Goal: Task Accomplishment & Management: Manage account settings

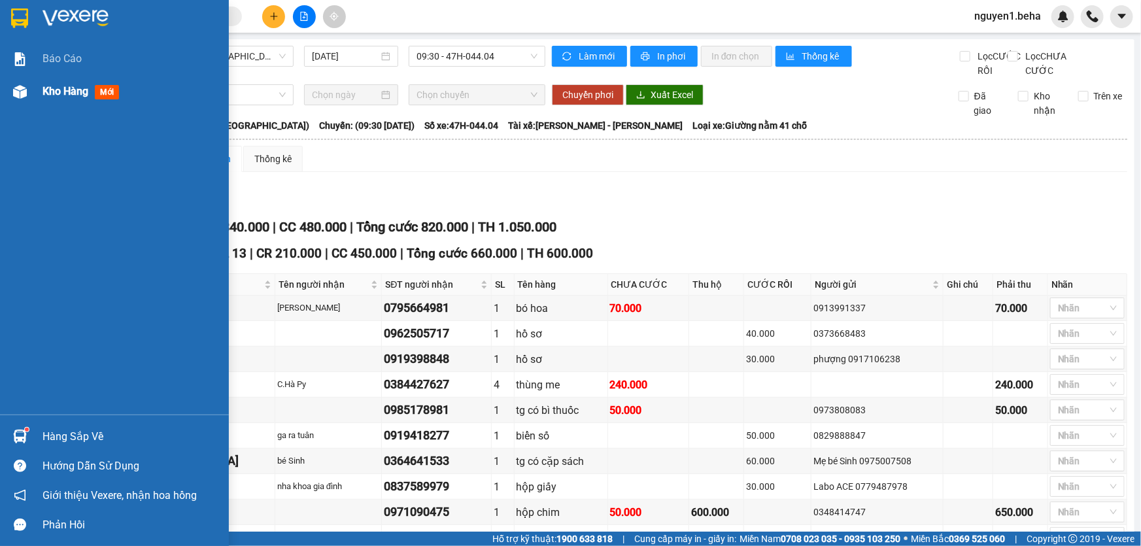
click at [33, 92] on div "Kho hàng mới" at bounding box center [114, 91] width 229 height 33
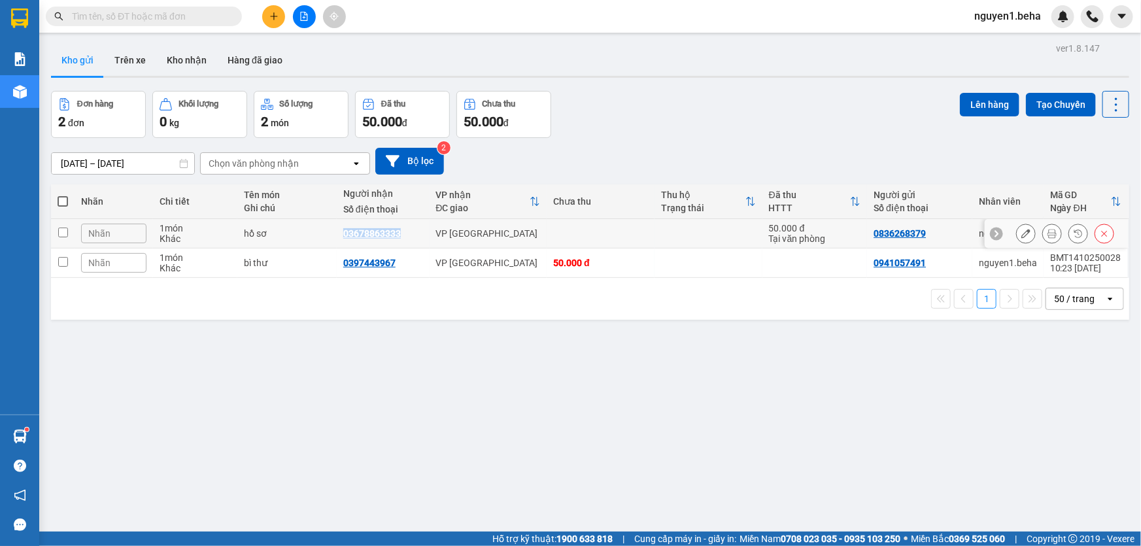
drag, startPoint x: 342, startPoint y: 236, endPoint x: 397, endPoint y: 237, distance: 54.9
click at [397, 237] on div "03678863333" at bounding box center [372, 233] width 58 height 10
copy div "03678863333"
click at [188, 15] on input "text" at bounding box center [149, 16] width 154 height 14
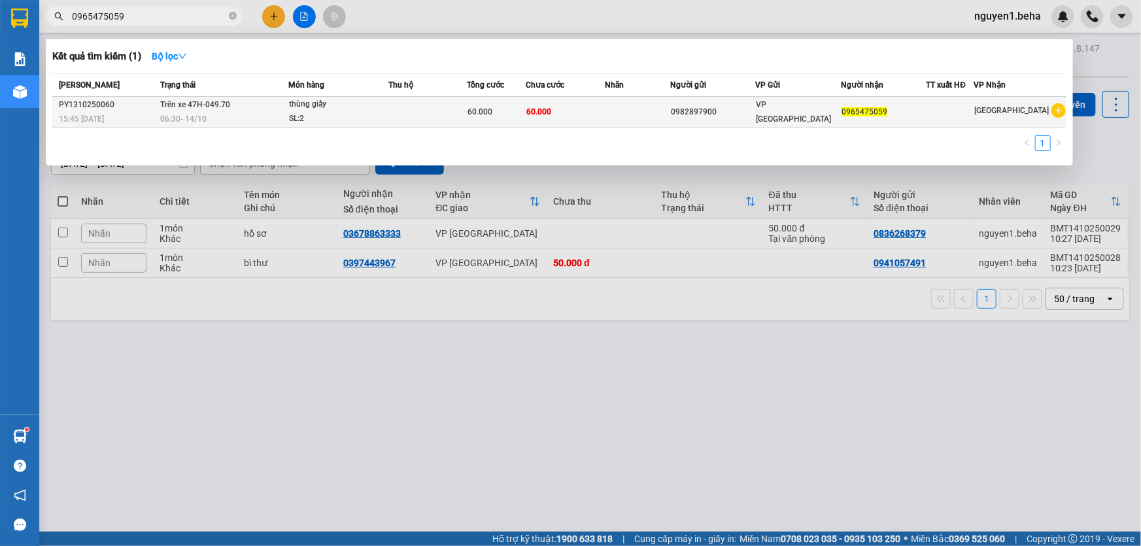
type input "0965475059"
click at [340, 110] on div "thùng giấy" at bounding box center [338, 104] width 98 height 14
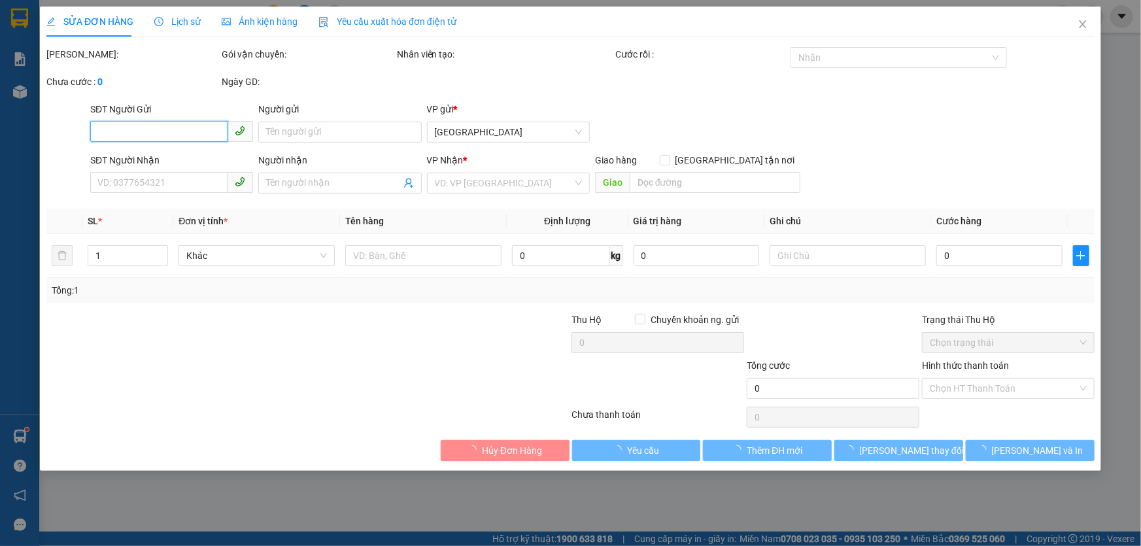
type input "0982897900"
type input "0965475059"
type input "60.000"
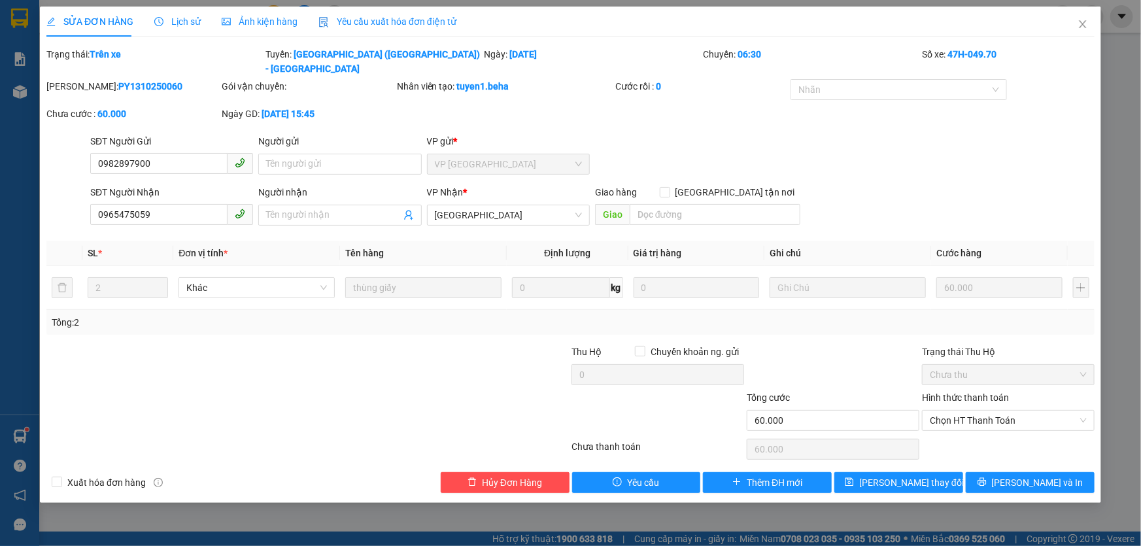
click at [268, 22] on span "Ảnh kiện hàng" at bounding box center [260, 21] width 76 height 10
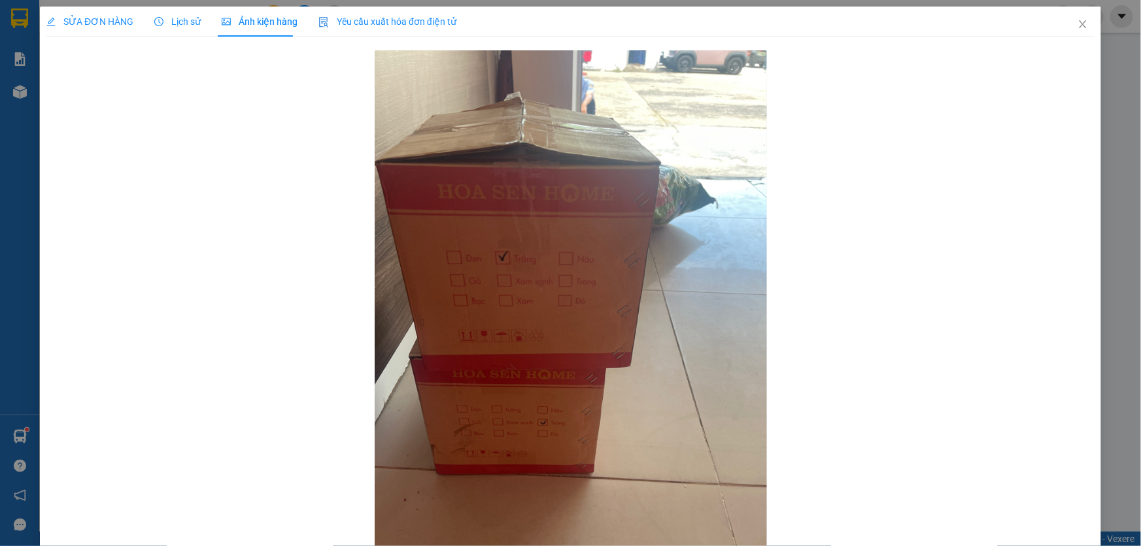
click at [113, 12] on div "SỬA ĐƠN HÀNG" at bounding box center [89, 22] width 87 height 30
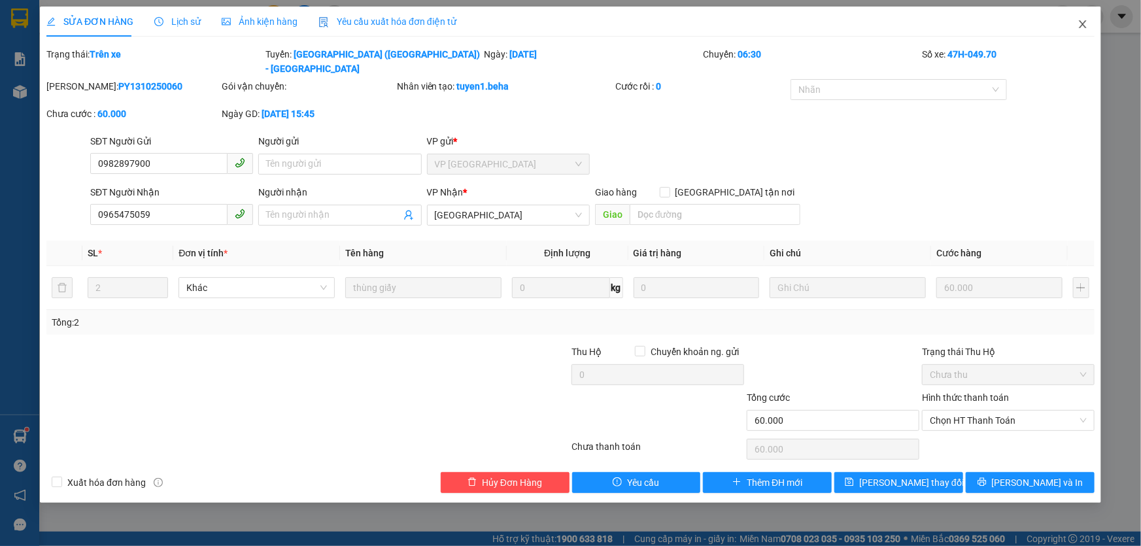
click at [1087, 24] on icon "close" at bounding box center [1082, 24] width 10 height 10
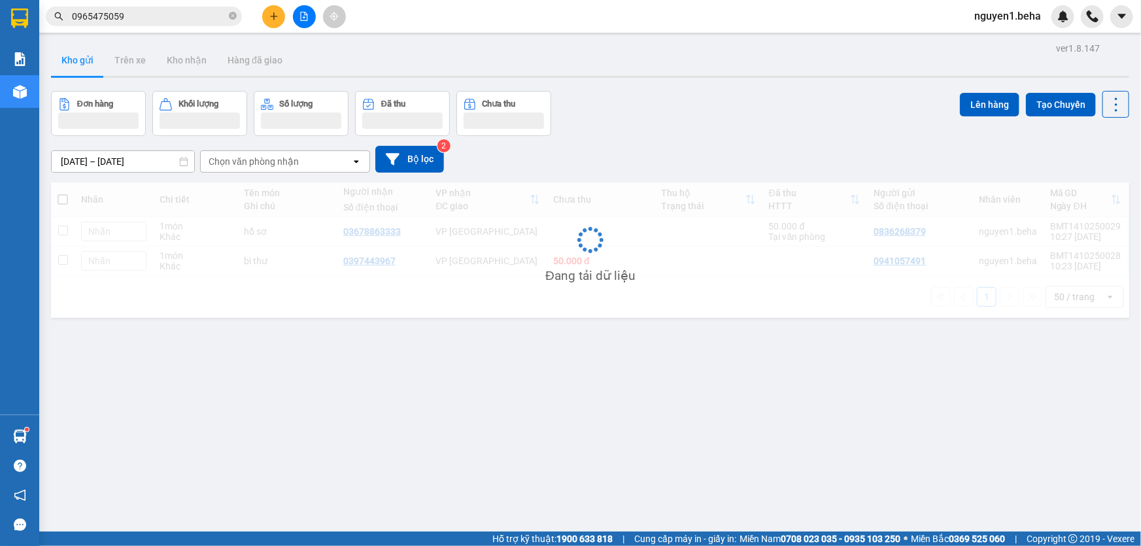
click at [139, 17] on input "0965475059" at bounding box center [149, 16] width 154 height 14
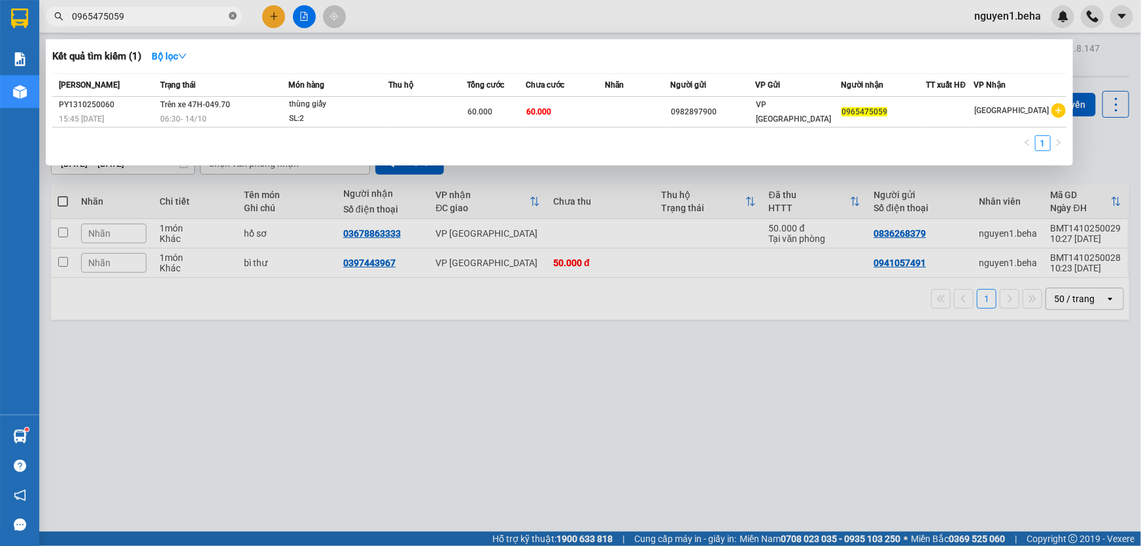
drag, startPoint x: 230, startPoint y: 13, endPoint x: 48, endPoint y: 79, distance: 194.0
click at [229, 15] on icon "close-circle" at bounding box center [233, 16] width 8 height 8
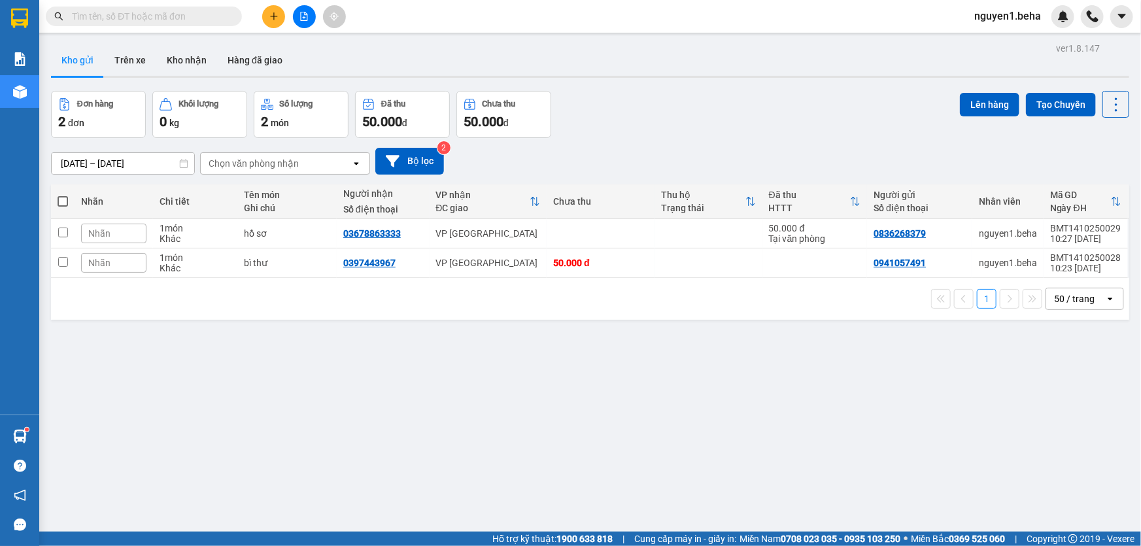
click at [526, 379] on div "ver 1.8.147 Kho gửi Trên xe Kho nhận Hàng đã giao Đơn hàng 2 đơn Khối lượng 0 k…" at bounding box center [590, 312] width 1089 height 546
paste input "0848193388"
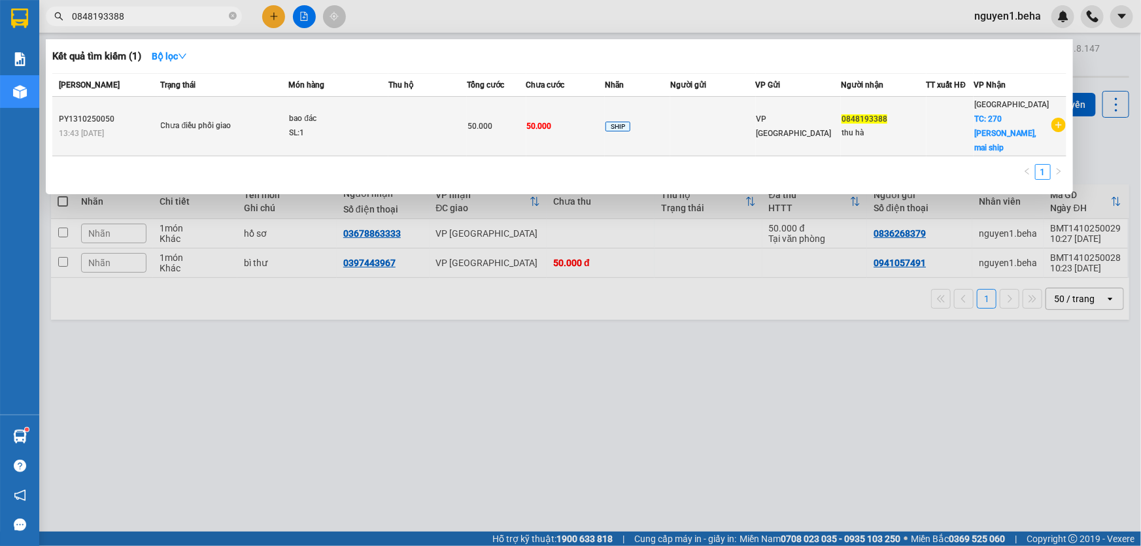
type input "0848193388"
click at [435, 113] on td at bounding box center [427, 126] width 78 height 59
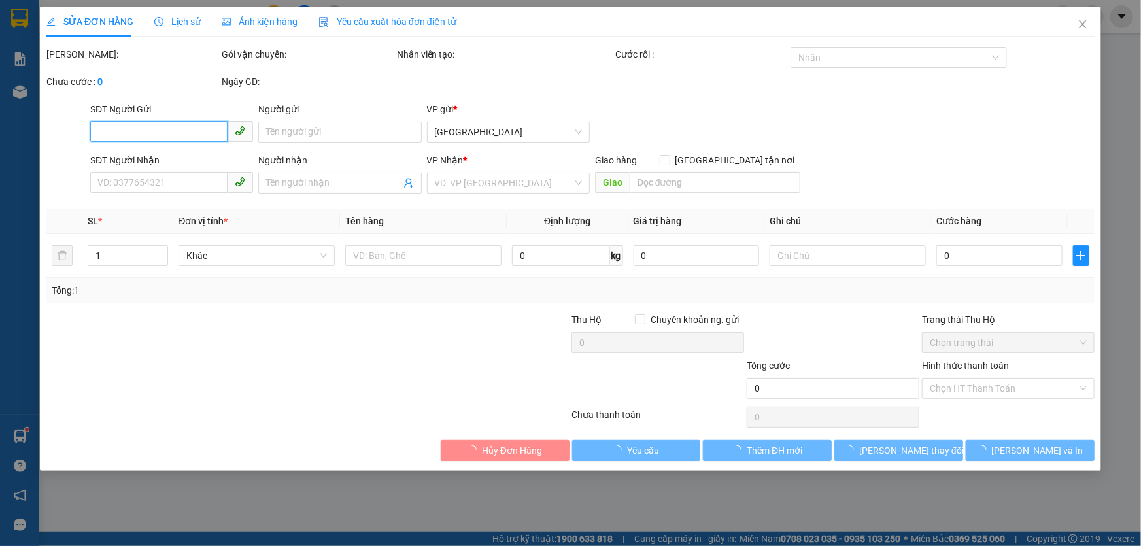
type input "0848193388"
type input "thu hà"
checkbox input "true"
type input "270 [PERSON_NAME], mai ship"
type input "50.000"
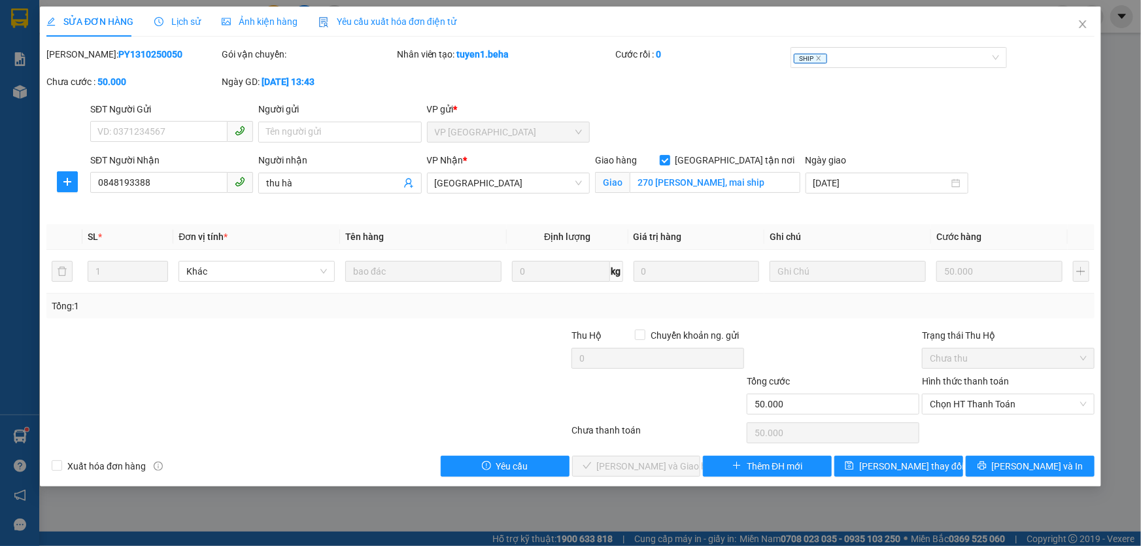
click at [26, 93] on div "SỬA ĐƠN HÀNG Lịch sử Ảnh kiện hàng Yêu cầu xuất hóa đơn điện tử Total Paid Fee …" at bounding box center [570, 273] width 1141 height 546
drag, startPoint x: 154, startPoint y: 182, endPoint x: 85, endPoint y: 183, distance: 68.7
click at [85, 183] on div "SĐT Người Nhận 0848193388 0848193388 Người nhận thu hà VP Nhận * [GEOGRAPHIC_DA…" at bounding box center [570, 183] width 1051 height 61
drag, startPoint x: 978, startPoint y: 399, endPoint x: 969, endPoint y: 415, distance: 18.2
click at [978, 398] on span "Chọn HT Thanh Toán" at bounding box center [1008, 404] width 157 height 20
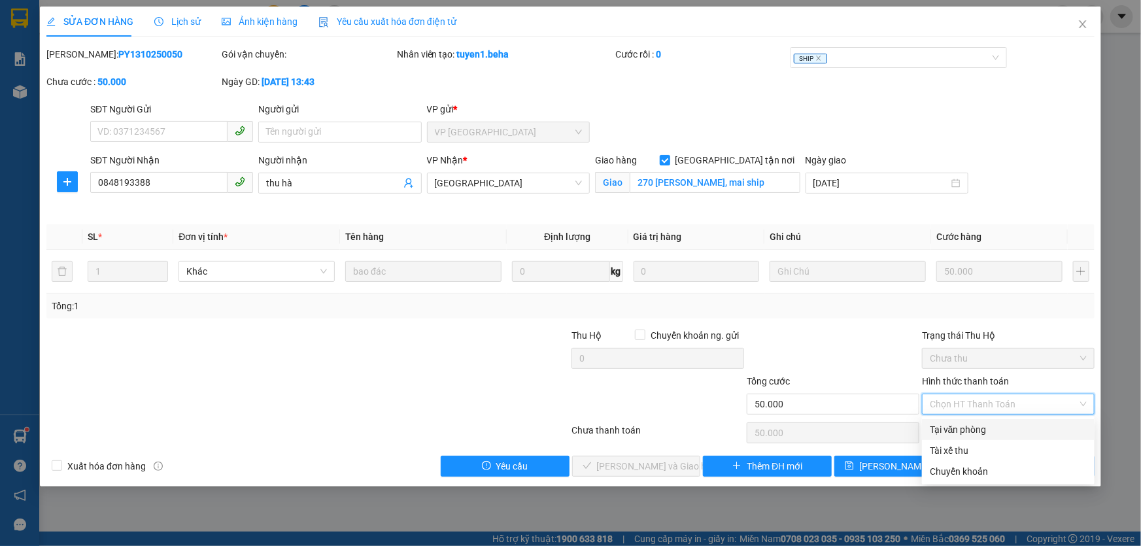
click at [946, 426] on div "Tại văn phòng" at bounding box center [1008, 429] width 157 height 14
type input "0"
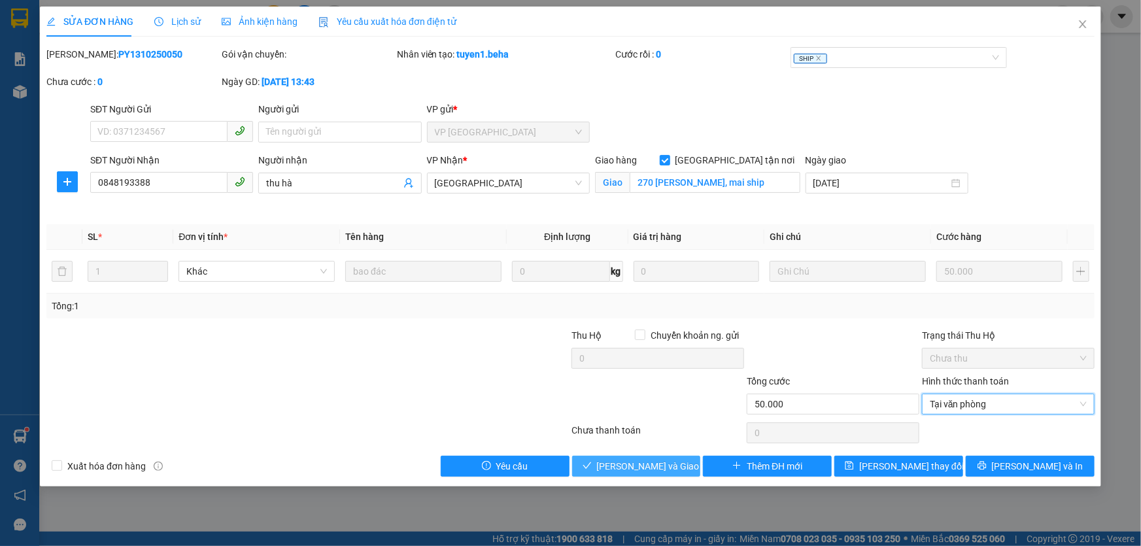
click at [654, 466] on span "[PERSON_NAME] và Giao hàng" at bounding box center [660, 466] width 126 height 14
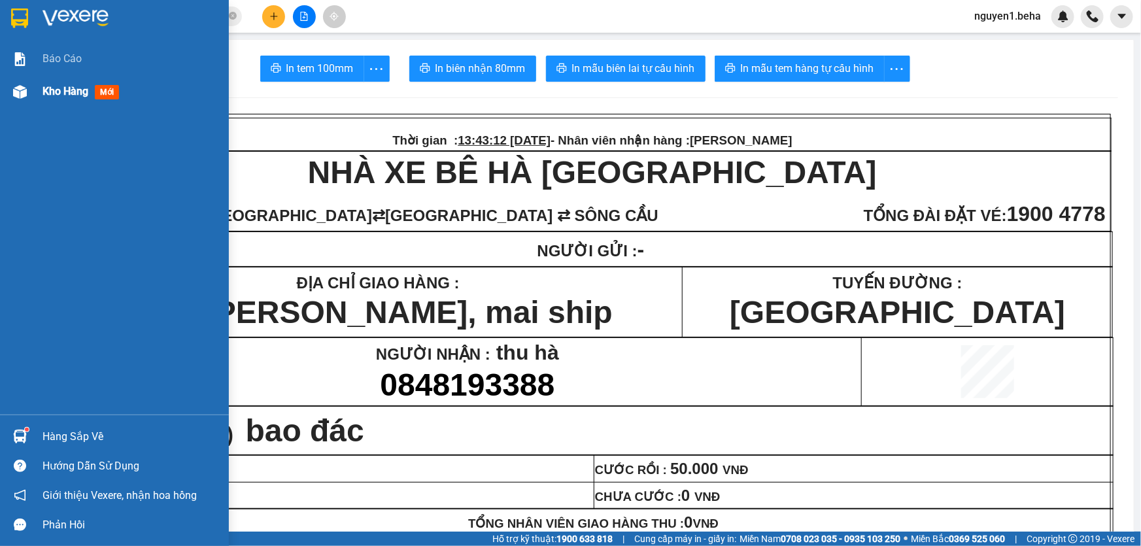
click at [24, 93] on img at bounding box center [20, 92] width 14 height 14
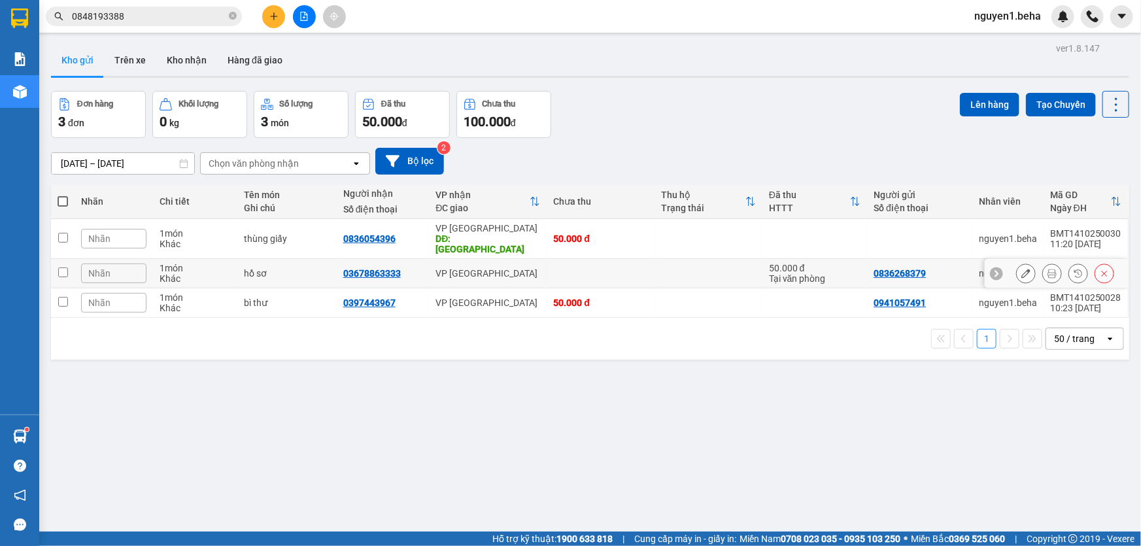
drag, startPoint x: 65, startPoint y: 262, endPoint x: 67, endPoint y: 273, distance: 10.6
click at [65, 267] on input "checkbox" at bounding box center [63, 272] width 10 height 10
checkbox input "true"
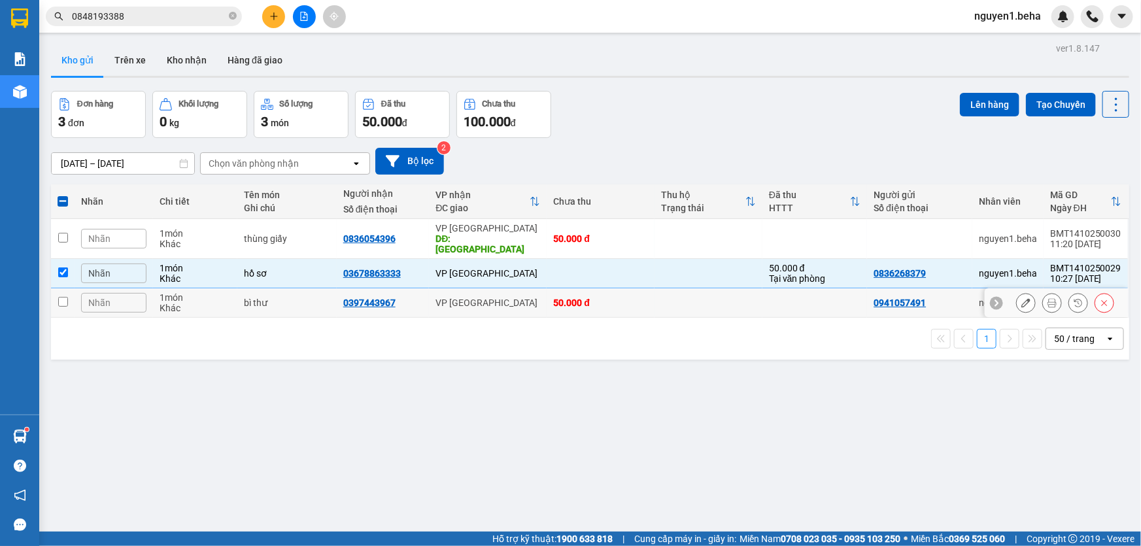
click at [67, 294] on td at bounding box center [63, 302] width 24 height 29
checkbox input "true"
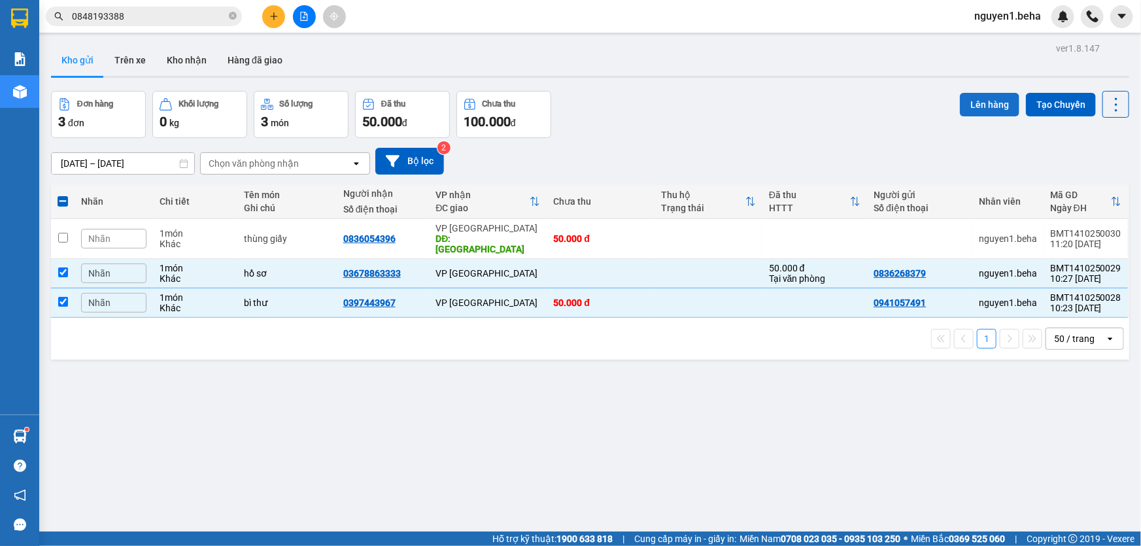
click at [968, 105] on button "Lên hàng" at bounding box center [989, 105] width 59 height 24
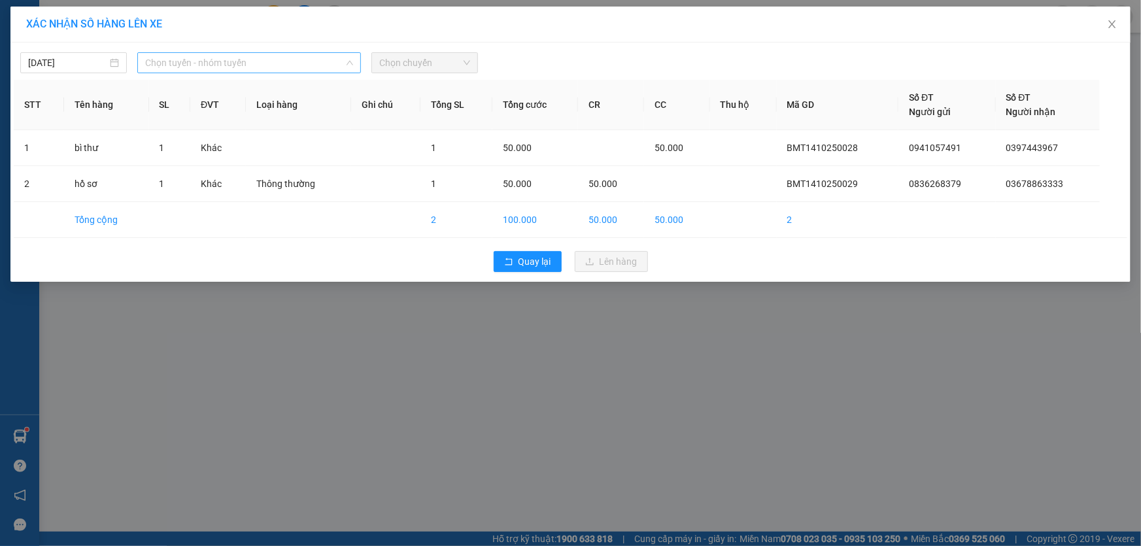
click at [263, 55] on span "Chọn tuyến - nhóm tuyến" at bounding box center [249, 63] width 208 height 20
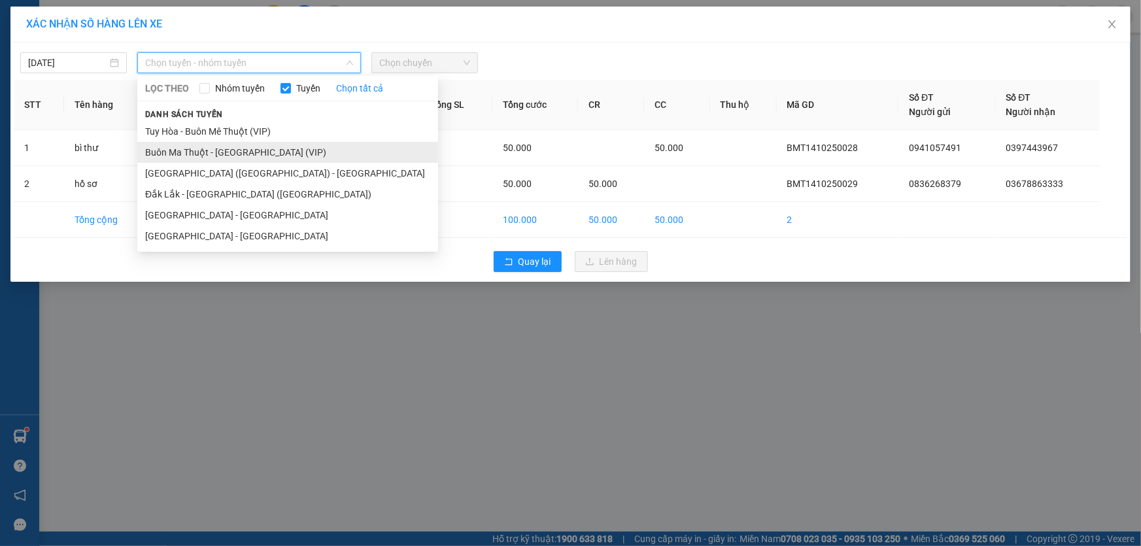
click at [240, 150] on li "Buôn Ma Thuột - [GEOGRAPHIC_DATA] (VIP)" at bounding box center [287, 152] width 301 height 21
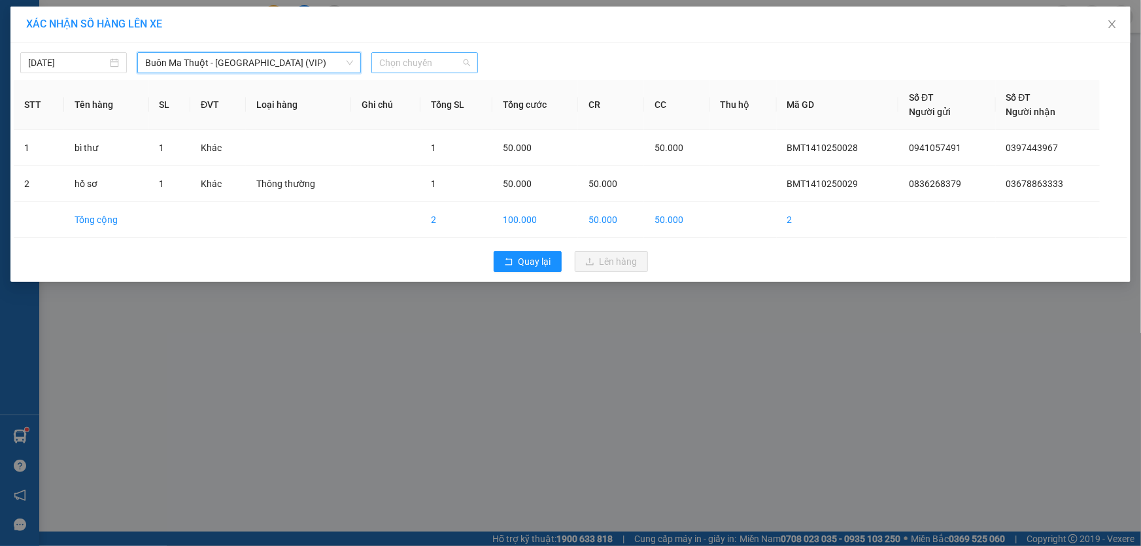
click at [420, 63] on span "Chọn chuyến" at bounding box center [424, 63] width 91 height 20
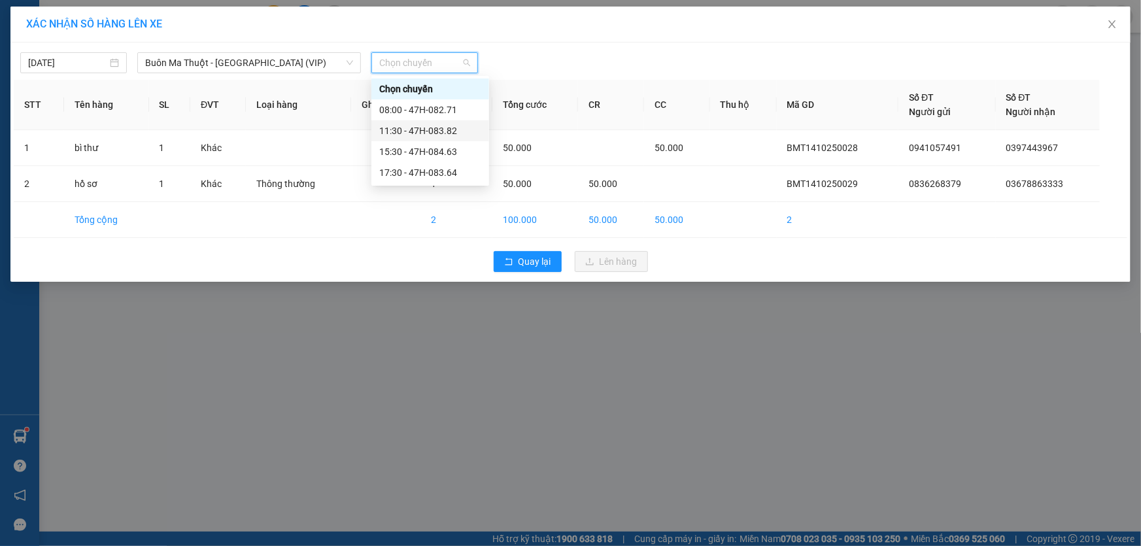
click at [405, 131] on div "11:30 - 47H-083.82" at bounding box center [430, 131] width 102 height 14
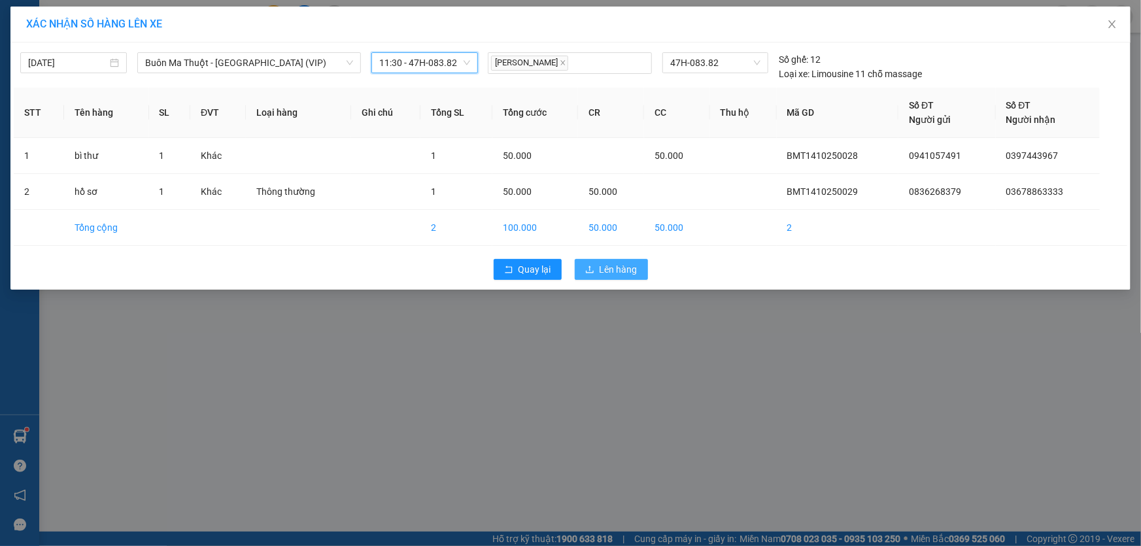
click at [606, 275] on span "Lên hàng" at bounding box center [619, 269] width 38 height 14
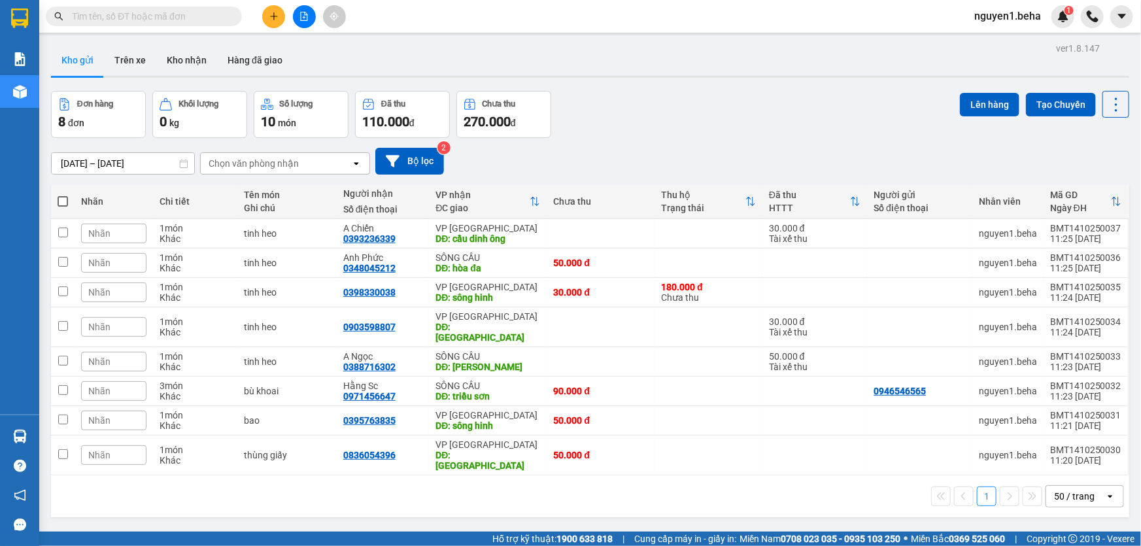
click at [58, 201] on span at bounding box center [63, 201] width 10 height 10
click at [63, 195] on input "checkbox" at bounding box center [63, 195] width 0 height 0
checkbox input "true"
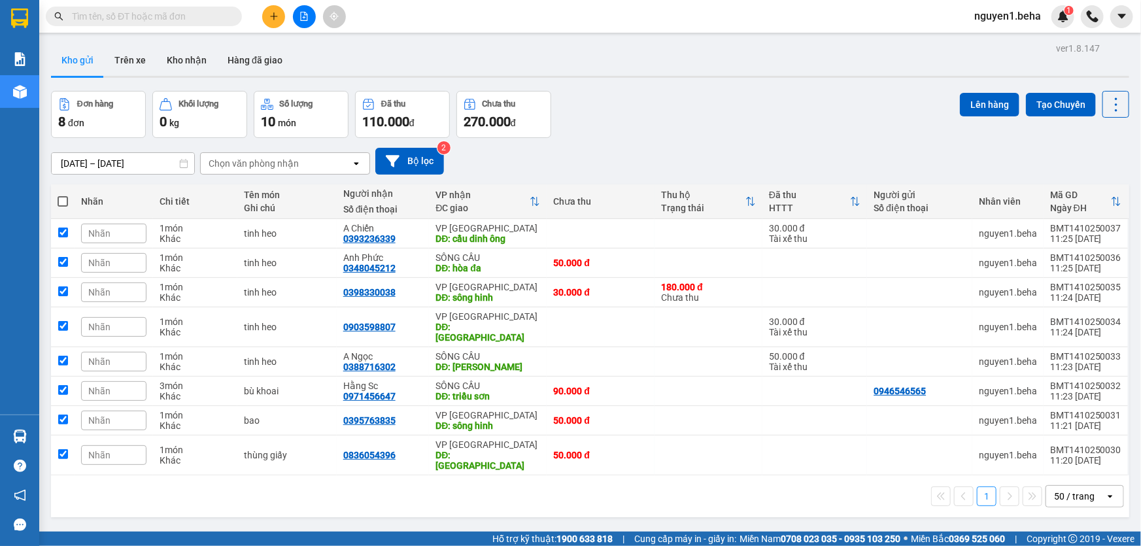
checkbox input "true"
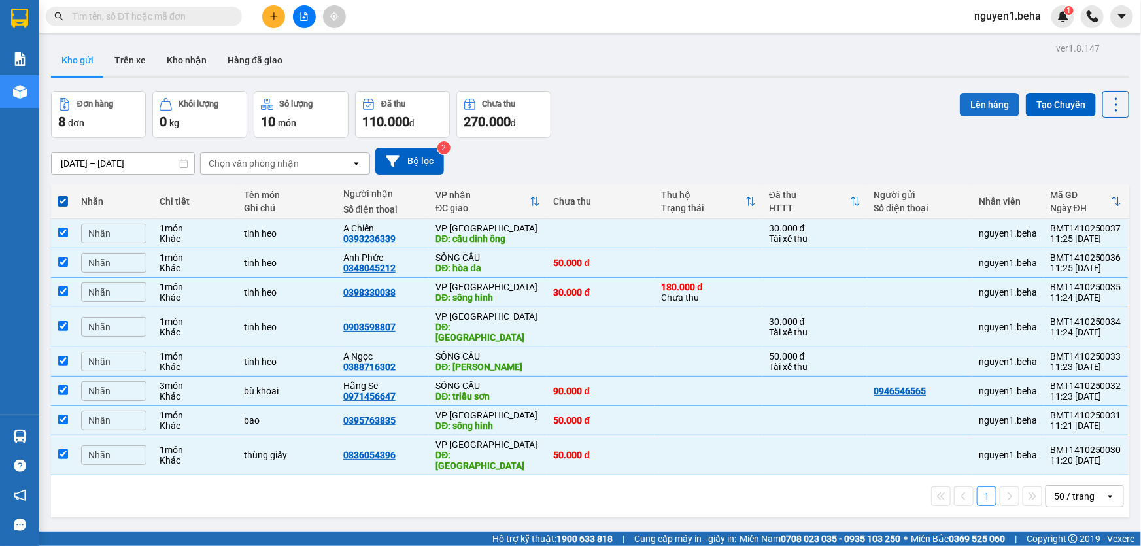
click at [978, 105] on button "Lên hàng" at bounding box center [989, 105] width 59 height 24
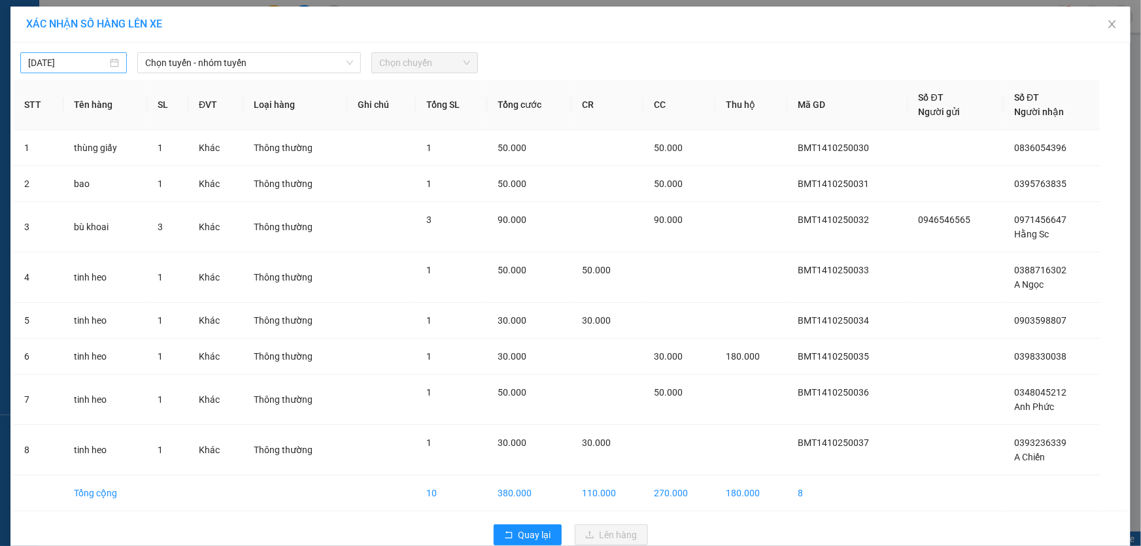
click at [112, 62] on div "[DATE]" at bounding box center [73, 63] width 91 height 14
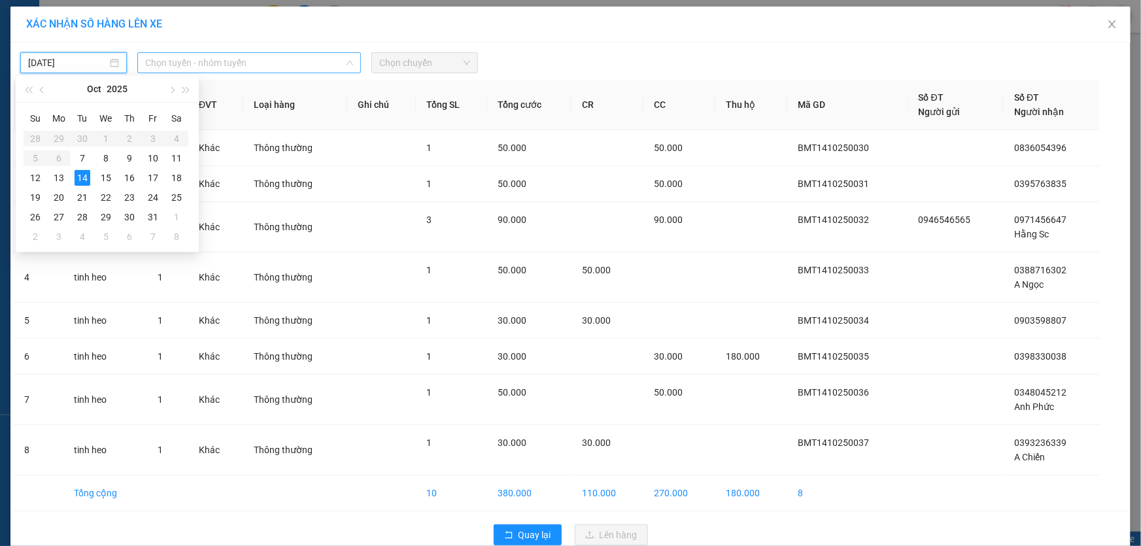
click at [241, 61] on span "Chọn tuyến - nhóm tuyến" at bounding box center [249, 63] width 208 height 20
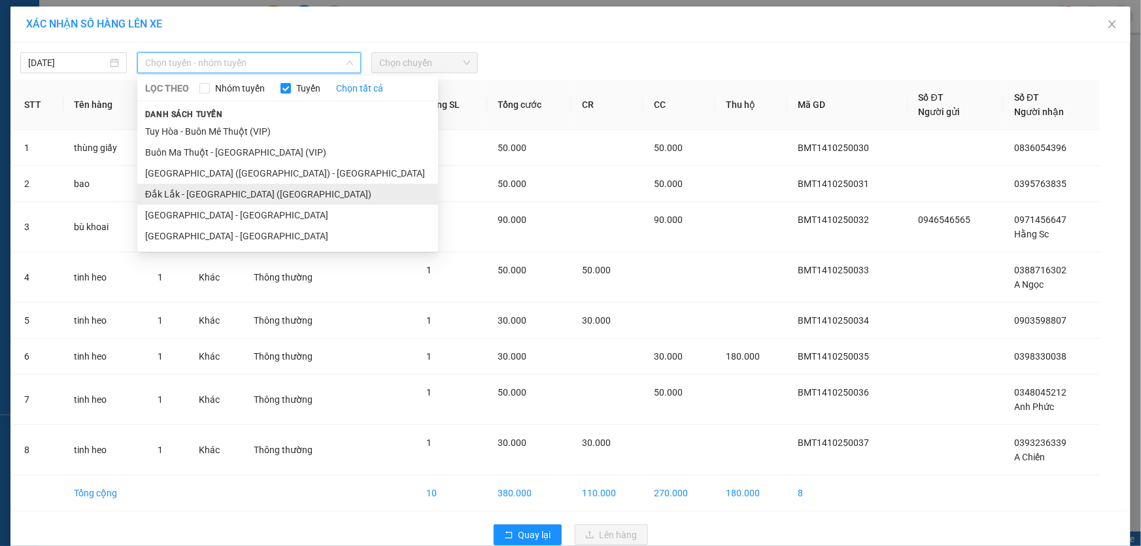
click at [198, 193] on li "Đắk Lắk - [GEOGRAPHIC_DATA] ([GEOGRAPHIC_DATA])" at bounding box center [287, 194] width 301 height 21
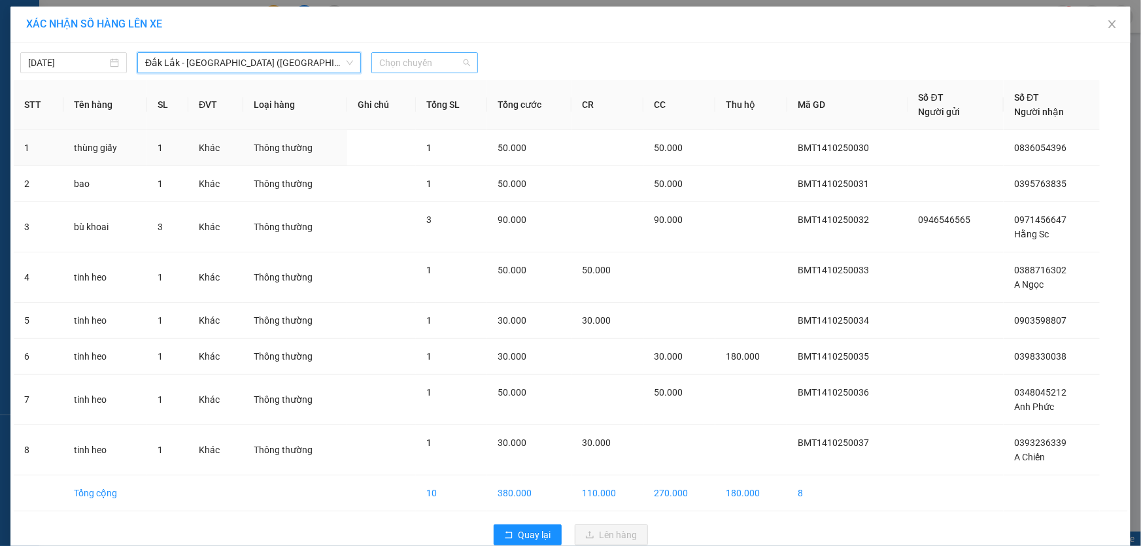
click at [405, 61] on span "Chọn chuyến" at bounding box center [424, 63] width 91 height 20
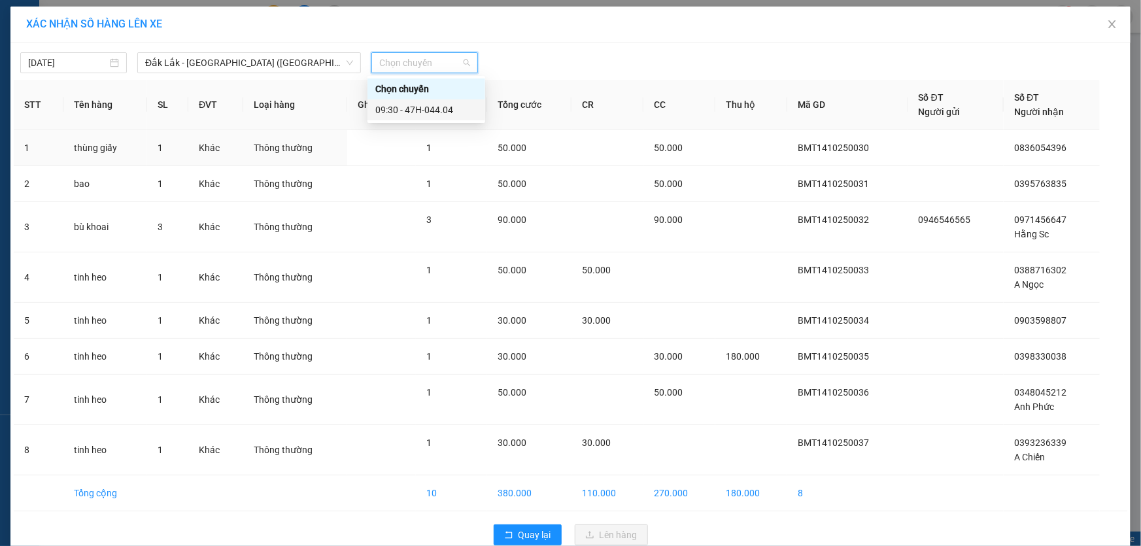
click at [420, 109] on div "09:30 - 47H-044.04" at bounding box center [426, 110] width 102 height 14
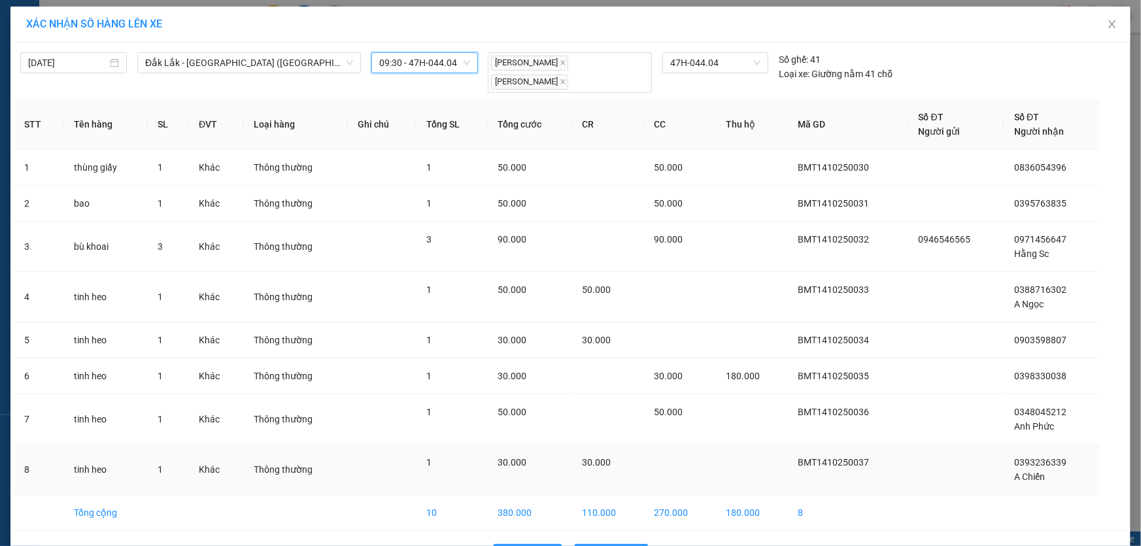
scroll to position [31, 0]
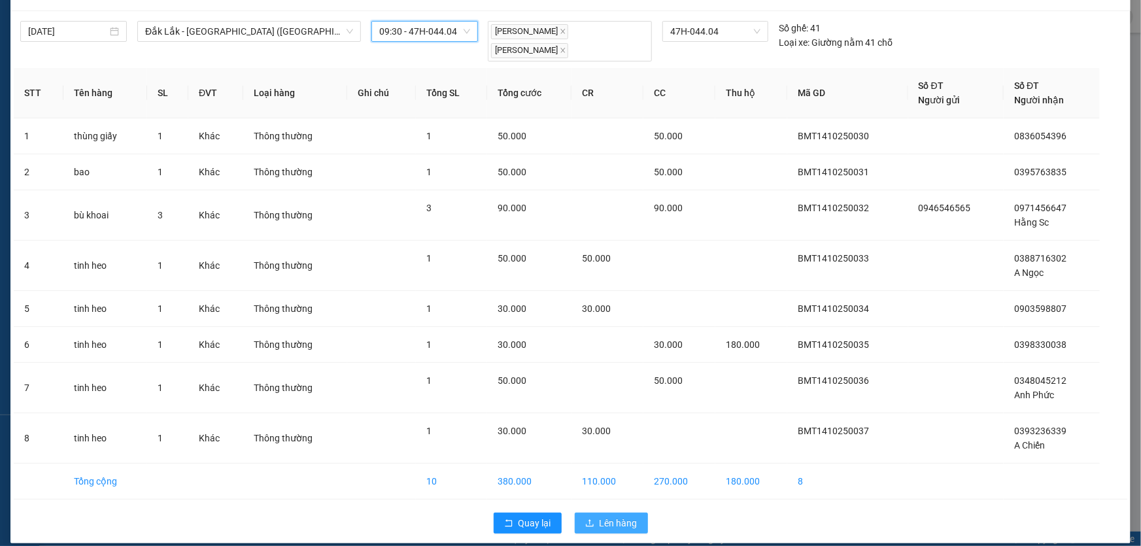
click at [613, 516] on span "Lên hàng" at bounding box center [619, 523] width 38 height 14
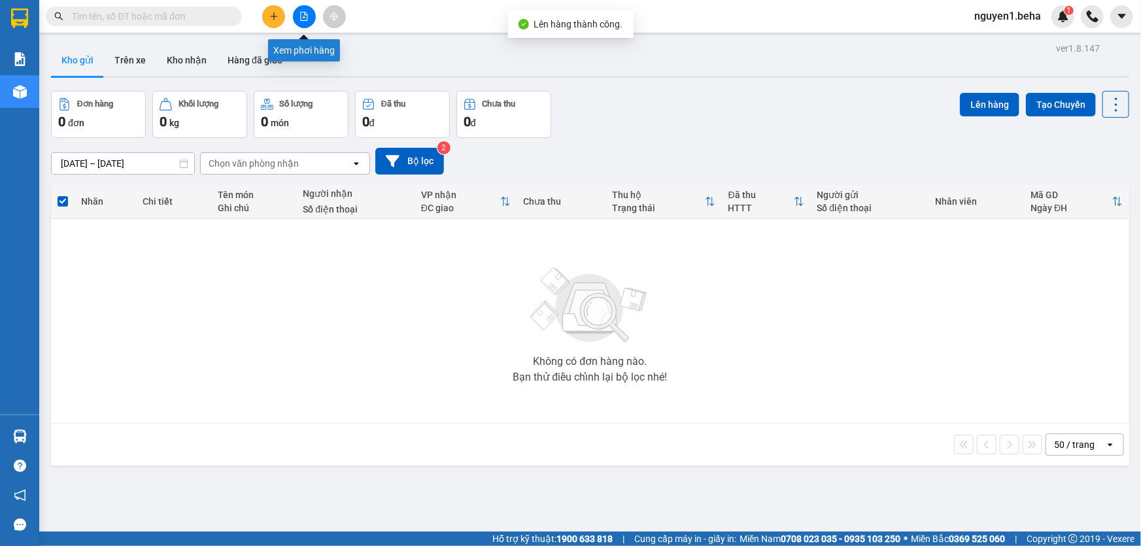
click at [303, 10] on button at bounding box center [304, 16] width 23 height 23
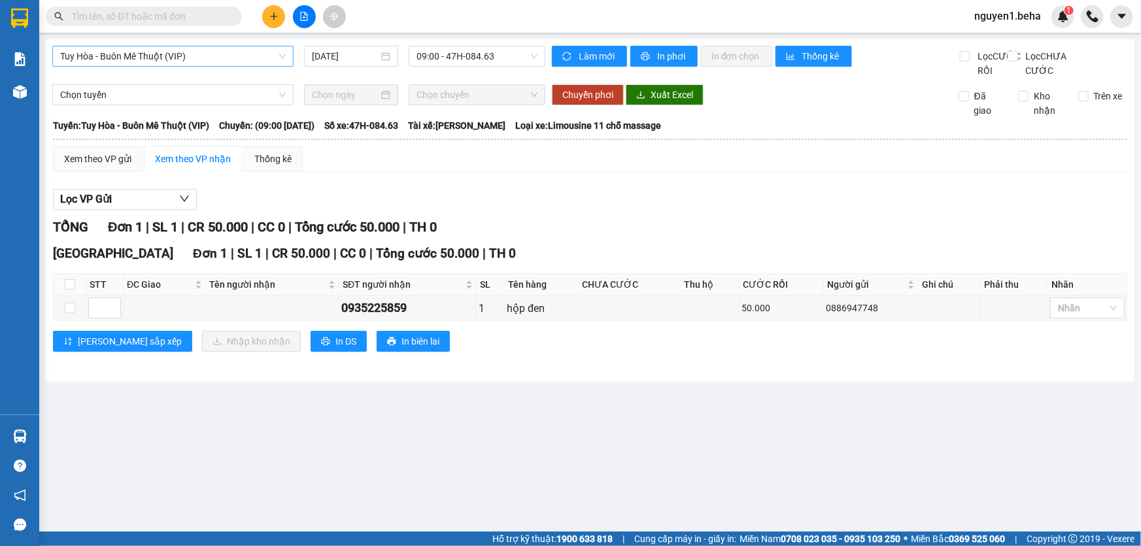
click at [225, 58] on span "Tuy Hòa - Buôn Mê Thuột (VIP)" at bounding box center [173, 56] width 226 height 20
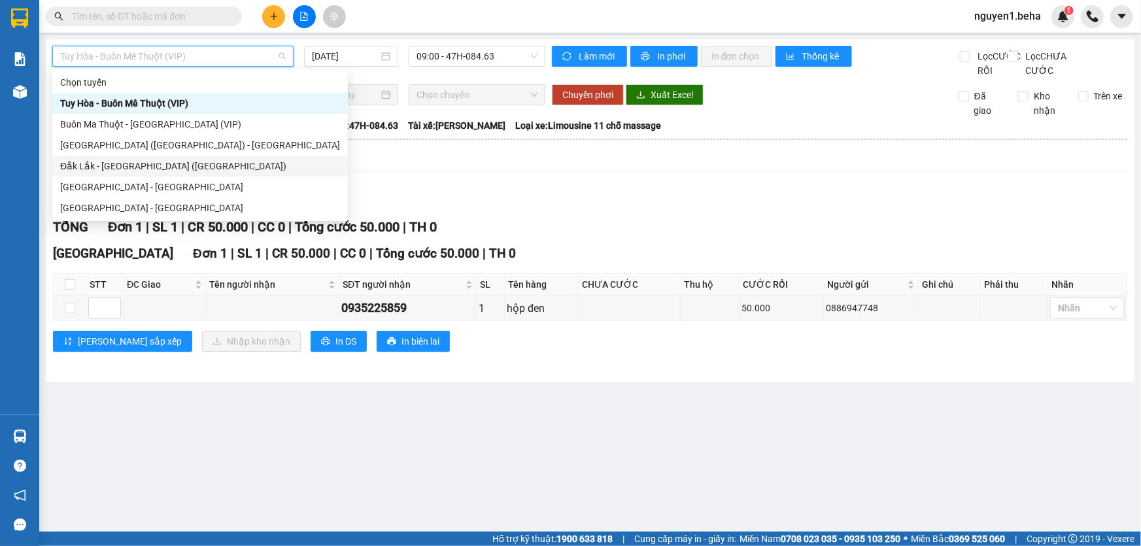
click at [131, 169] on div "Đắk Lắk - [GEOGRAPHIC_DATA] ([GEOGRAPHIC_DATA])" at bounding box center [200, 166] width 280 height 14
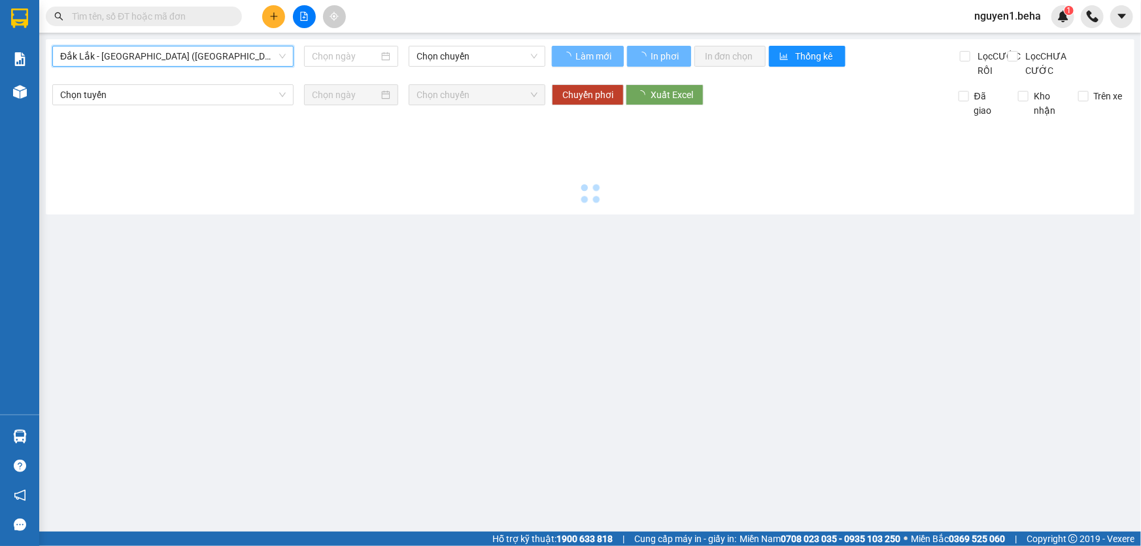
type input "[DATE]"
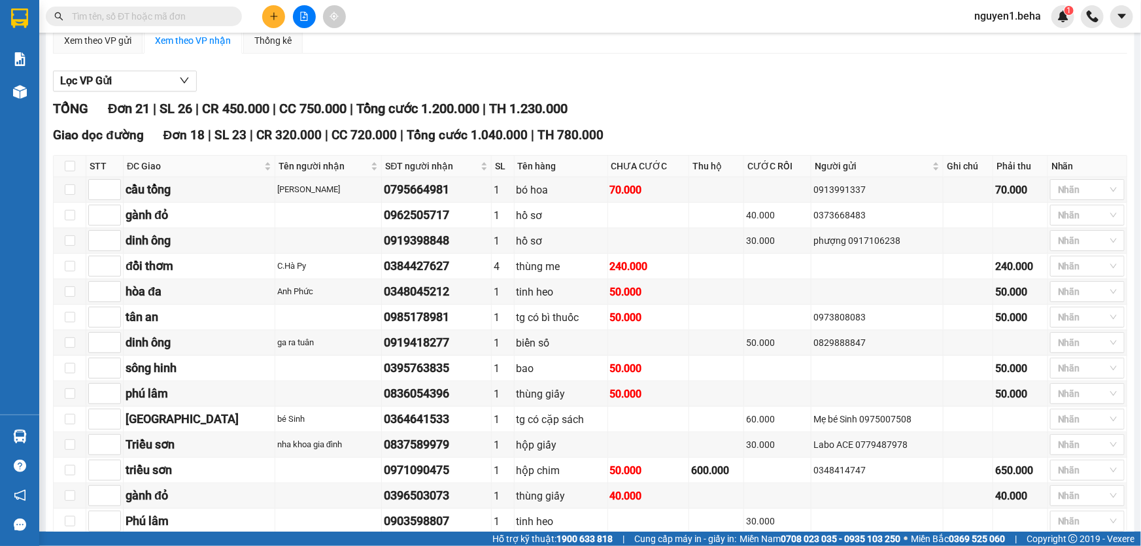
scroll to position [178, 0]
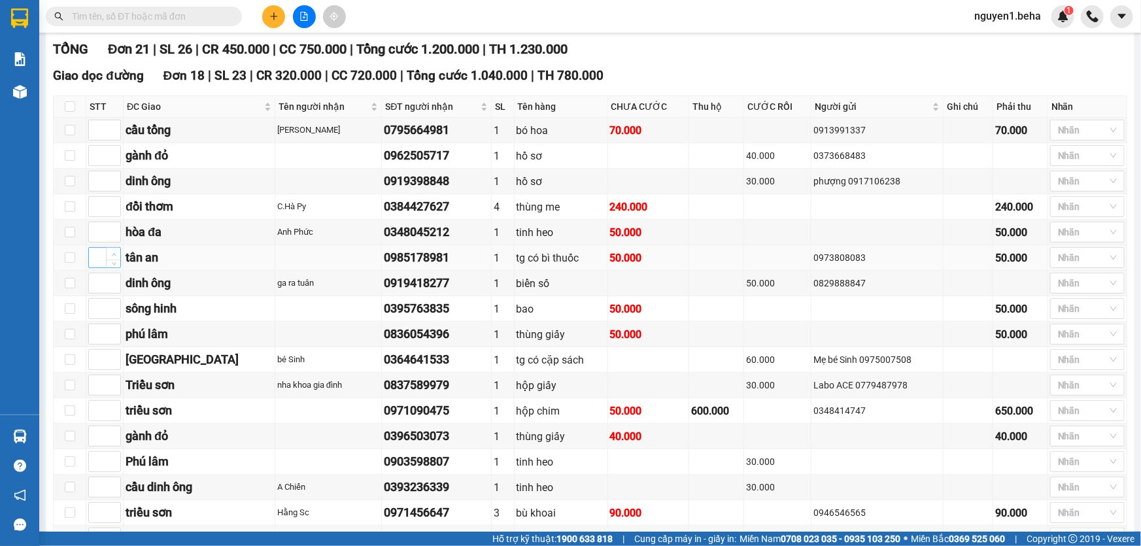
type input "1"
click at [114, 258] on span "up" at bounding box center [114, 254] width 8 height 8
click at [107, 311] on span "Increase Value" at bounding box center [113, 305] width 14 height 12
type input "2"
click at [107, 311] on span "Increase Value" at bounding box center [113, 305] width 14 height 12
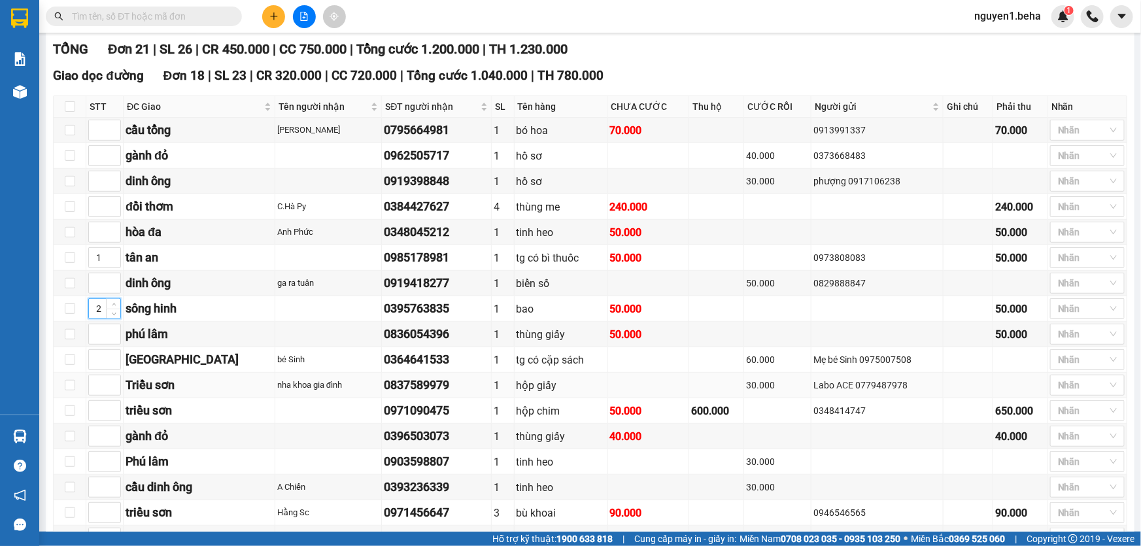
scroll to position [297, 0]
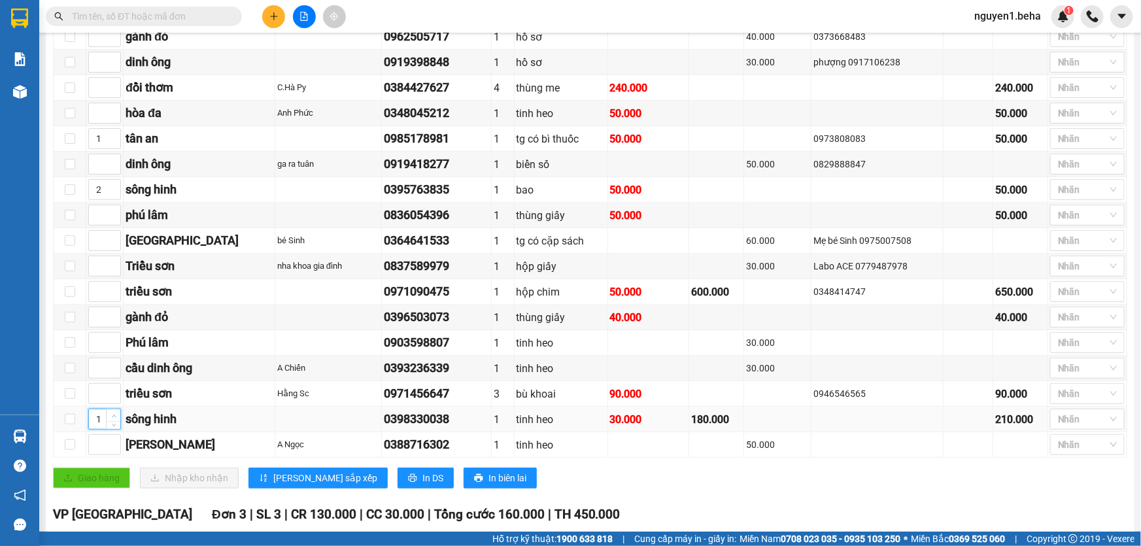
click at [112, 418] on icon "up" at bounding box center [114, 416] width 5 height 5
type input "2"
click at [112, 418] on icon "up" at bounding box center [114, 416] width 5 height 5
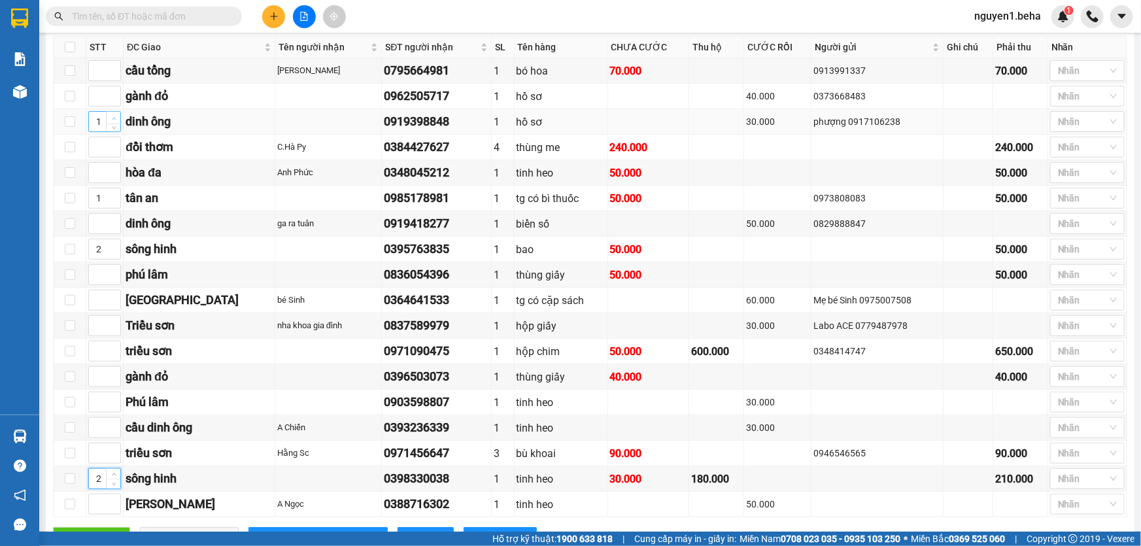
click at [110, 122] on span "up" at bounding box center [114, 118] width 8 height 8
type input "3"
click at [110, 122] on span "up" at bounding box center [114, 118] width 8 height 8
click at [111, 224] on span "up" at bounding box center [114, 220] width 8 height 8
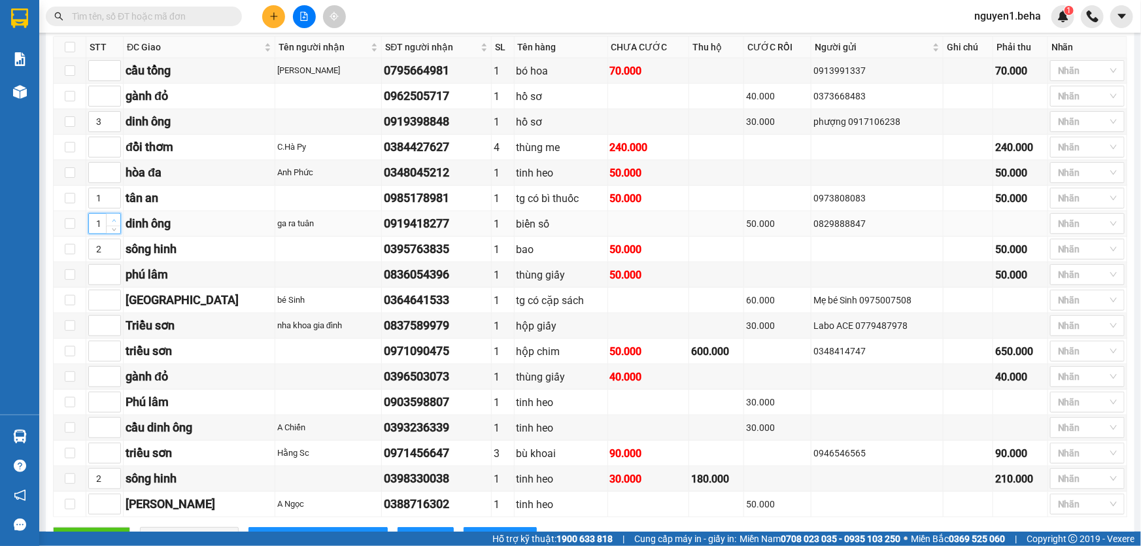
click at [111, 224] on span "up" at bounding box center [114, 220] width 8 height 8
type input "3"
click at [111, 224] on span "up" at bounding box center [114, 220] width 8 height 8
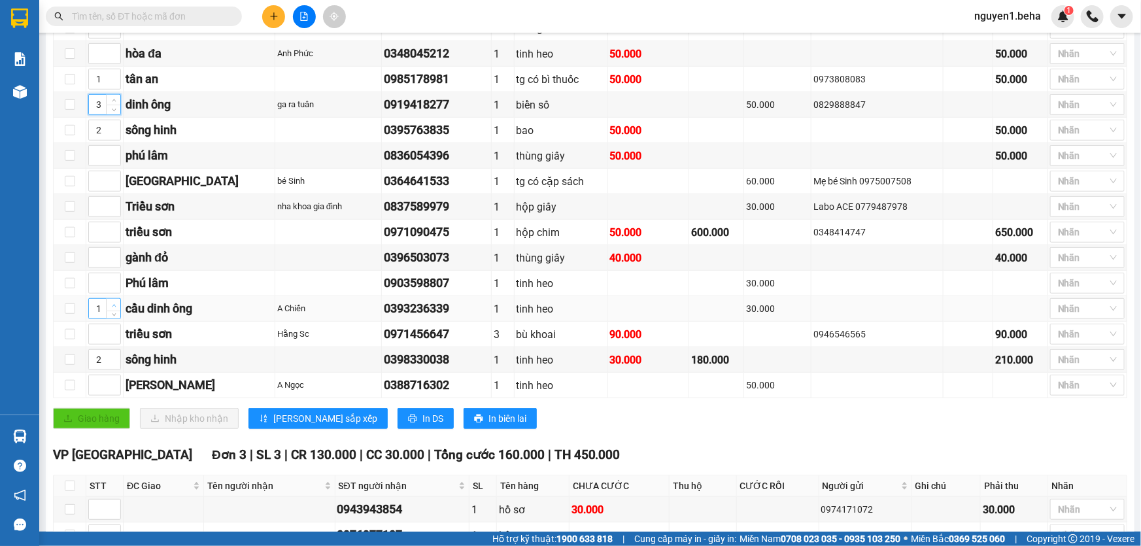
click at [113, 307] on icon "up" at bounding box center [114, 305] width 4 height 3
type input "3"
click at [113, 307] on icon "up" at bounding box center [114, 305] width 4 height 3
click at [268, 426] on button "[PERSON_NAME] sắp xếp" at bounding box center [317, 418] width 139 height 21
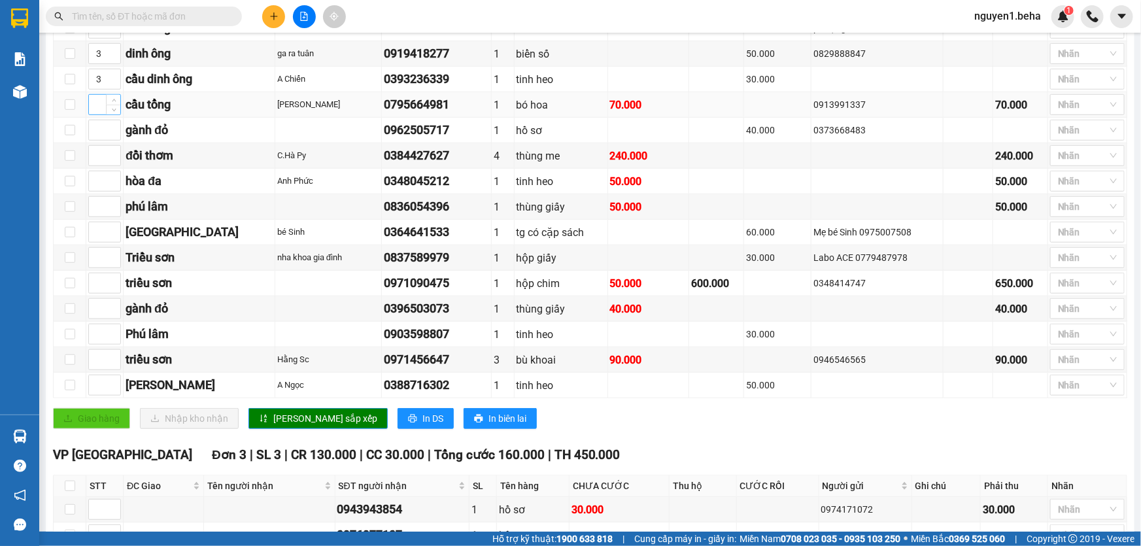
click at [100, 113] on input at bounding box center [104, 105] width 31 height 20
type input "4"
click at [99, 214] on input at bounding box center [104, 207] width 31 height 20
type input "5"
click at [94, 343] on input at bounding box center [104, 334] width 31 height 20
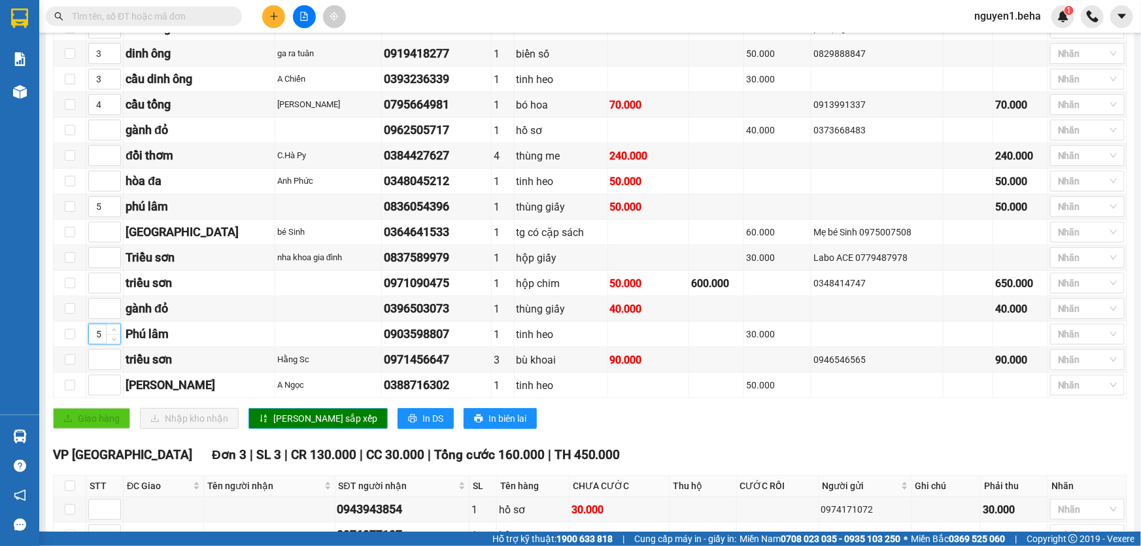
type input "5"
drag, startPoint x: 272, startPoint y: 429, endPoint x: 266, endPoint y: 400, distance: 29.4
click at [273, 426] on span "[PERSON_NAME] sắp xếp" at bounding box center [325, 418] width 104 height 14
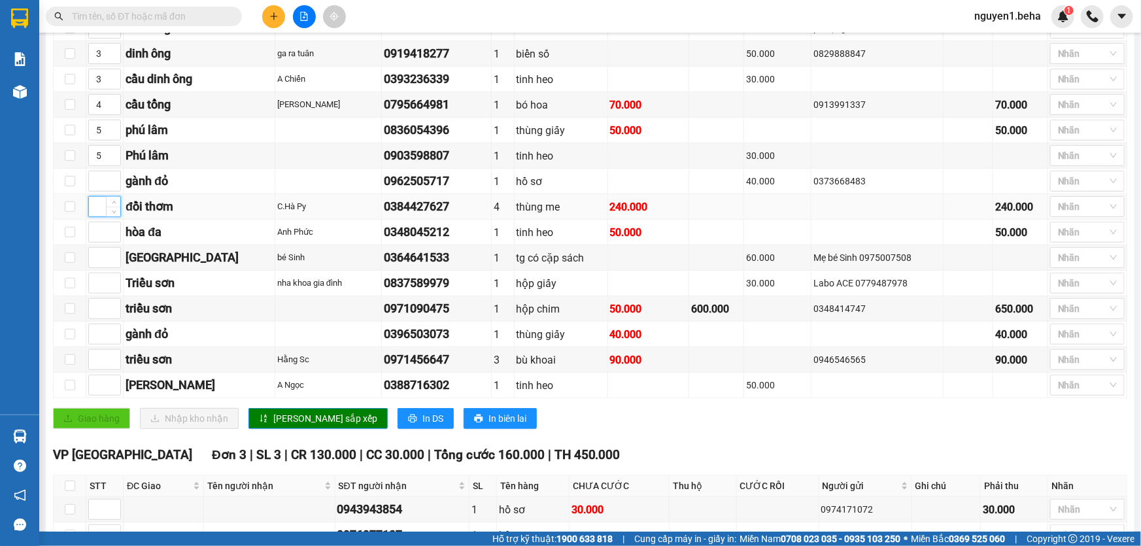
click at [95, 216] on input at bounding box center [104, 207] width 31 height 20
type input "6"
click at [98, 242] on input at bounding box center [104, 232] width 31 height 20
type input "7"
click at [95, 392] on input at bounding box center [104, 385] width 31 height 20
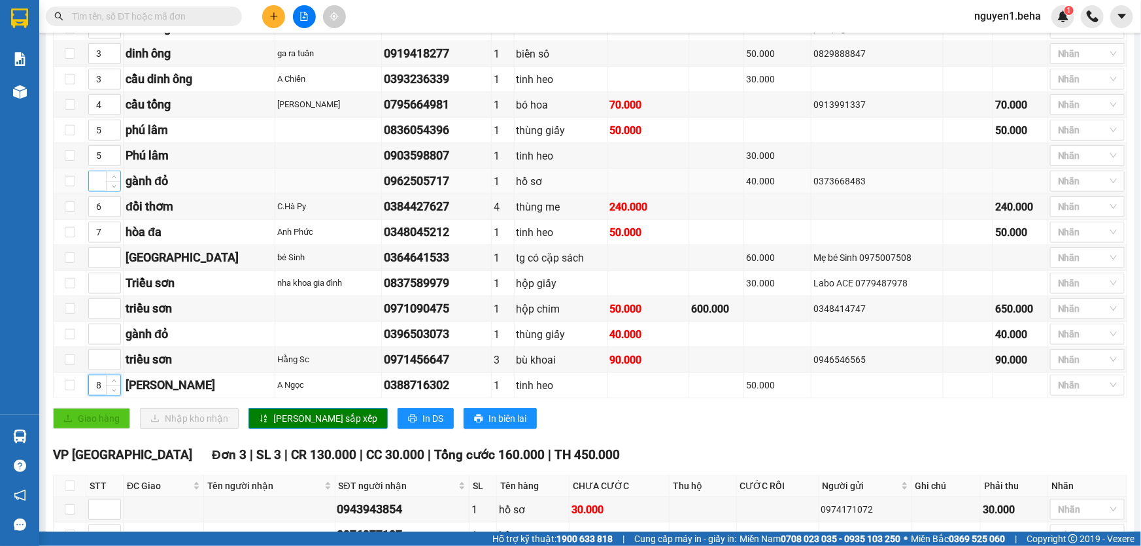
type input "8"
click at [100, 191] on input at bounding box center [104, 181] width 31 height 20
type input "9"
click at [97, 291] on input at bounding box center [104, 283] width 31 height 20
type input "9"
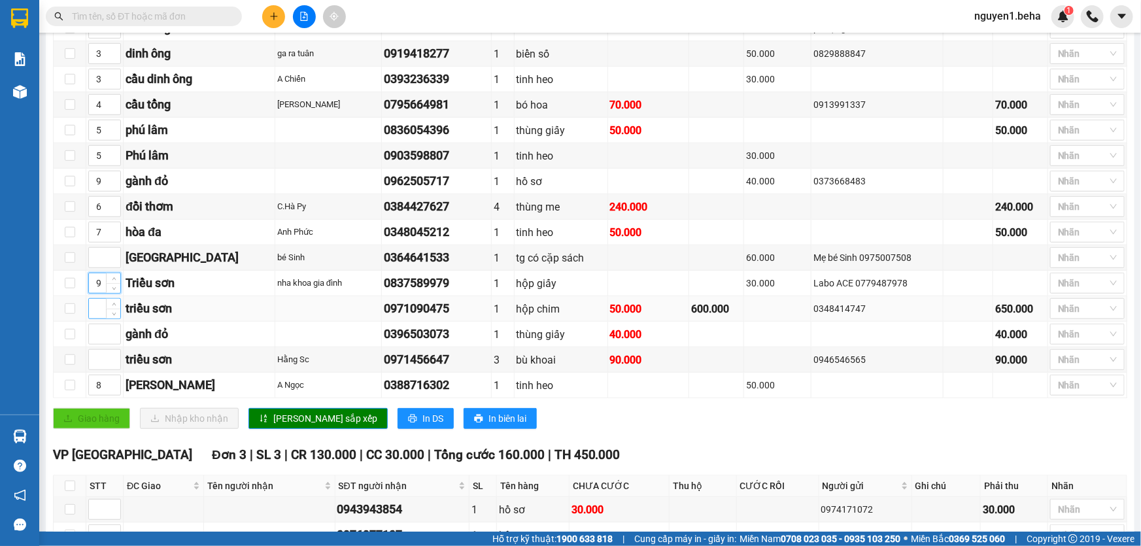
click at [98, 318] on input at bounding box center [104, 309] width 31 height 20
type input "9"
click at [97, 339] on input at bounding box center [104, 334] width 31 height 20
type input "9"
click at [98, 368] on input at bounding box center [104, 360] width 31 height 20
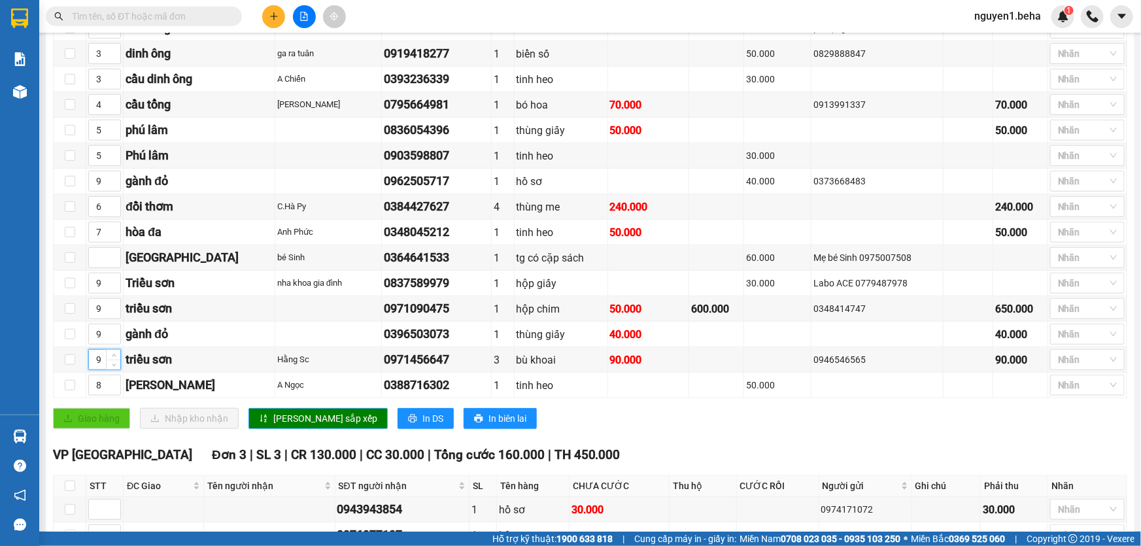
type input "9"
click at [294, 426] on span "[PERSON_NAME] sắp xếp" at bounding box center [325, 418] width 104 height 14
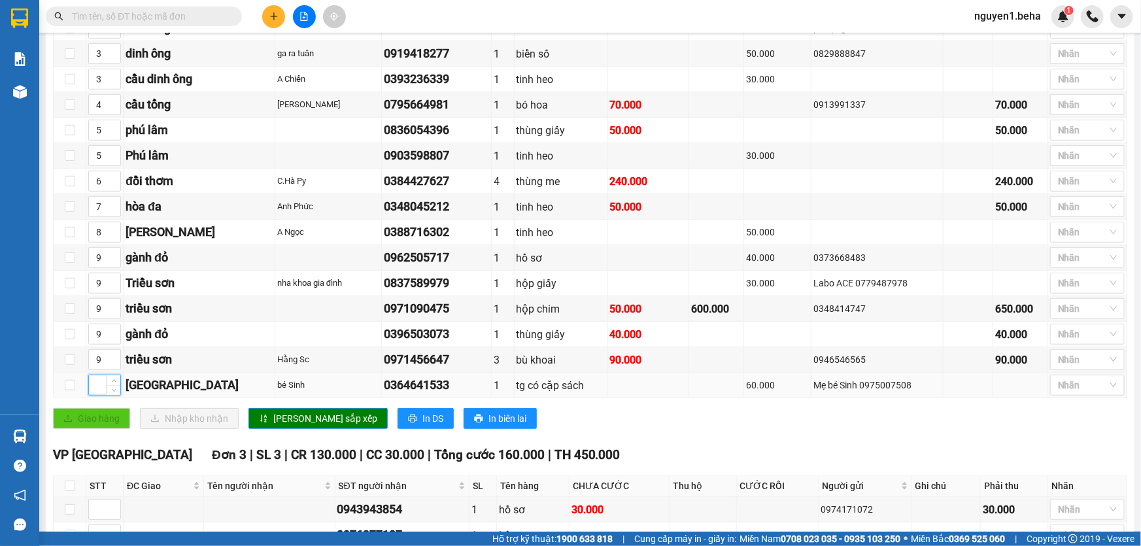
click at [93, 395] on input at bounding box center [104, 385] width 31 height 20
type input "9"
click at [280, 426] on span "[PERSON_NAME] sắp xếp" at bounding box center [325, 418] width 104 height 14
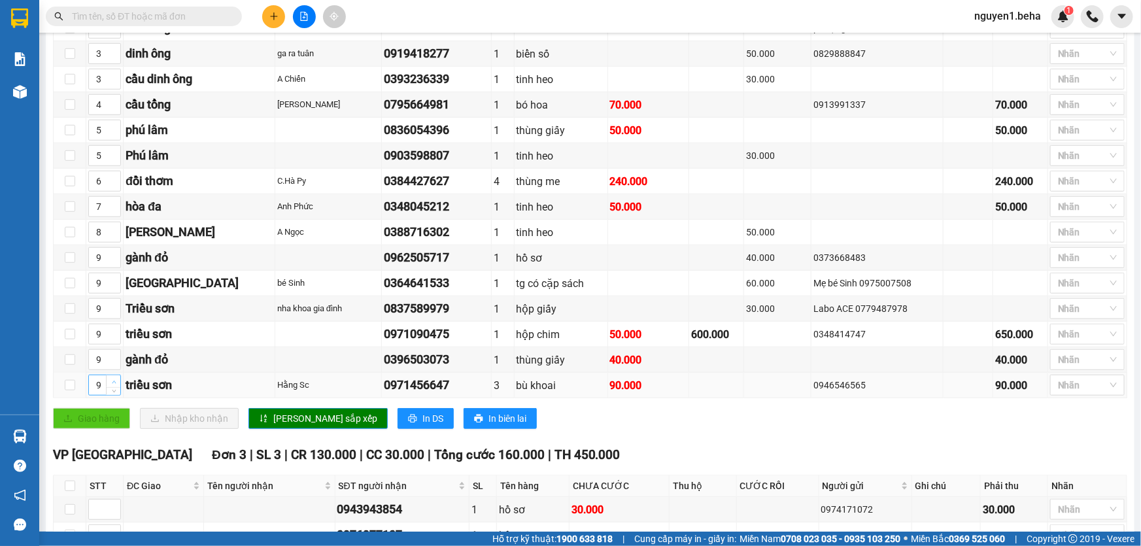
type input "10"
click at [113, 384] on icon "up" at bounding box center [114, 382] width 5 height 5
type input "10"
click at [113, 333] on icon "up" at bounding box center [114, 331] width 5 height 5
type input "10"
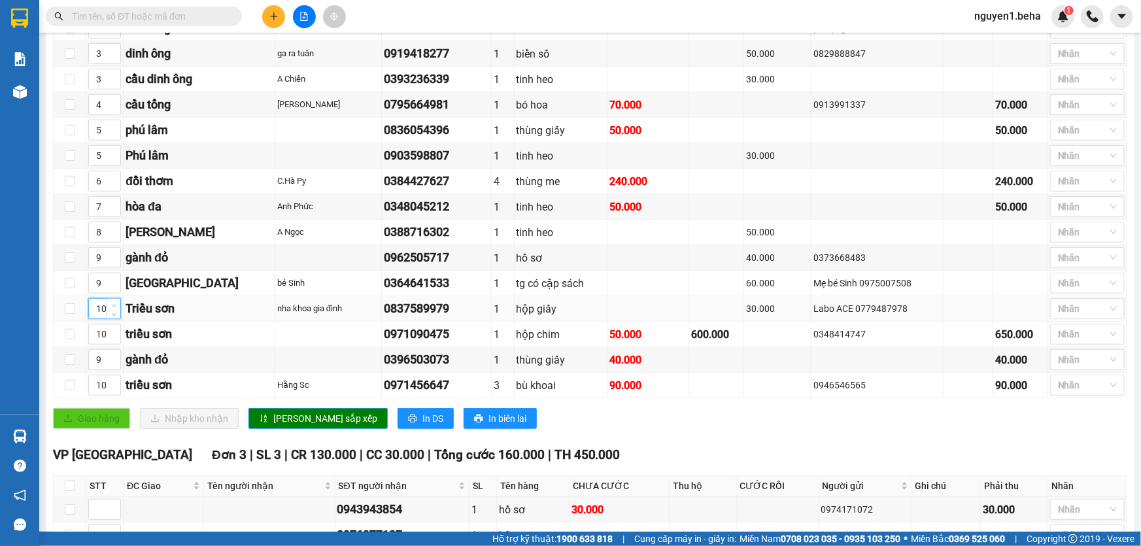
click at [114, 308] on icon "up" at bounding box center [114, 305] width 5 height 5
click at [114, 257] on icon "up" at bounding box center [114, 254] width 5 height 5
type input "11"
click at [114, 257] on icon "up" at bounding box center [114, 254] width 5 height 5
click at [112, 359] on icon "up" at bounding box center [114, 356] width 5 height 5
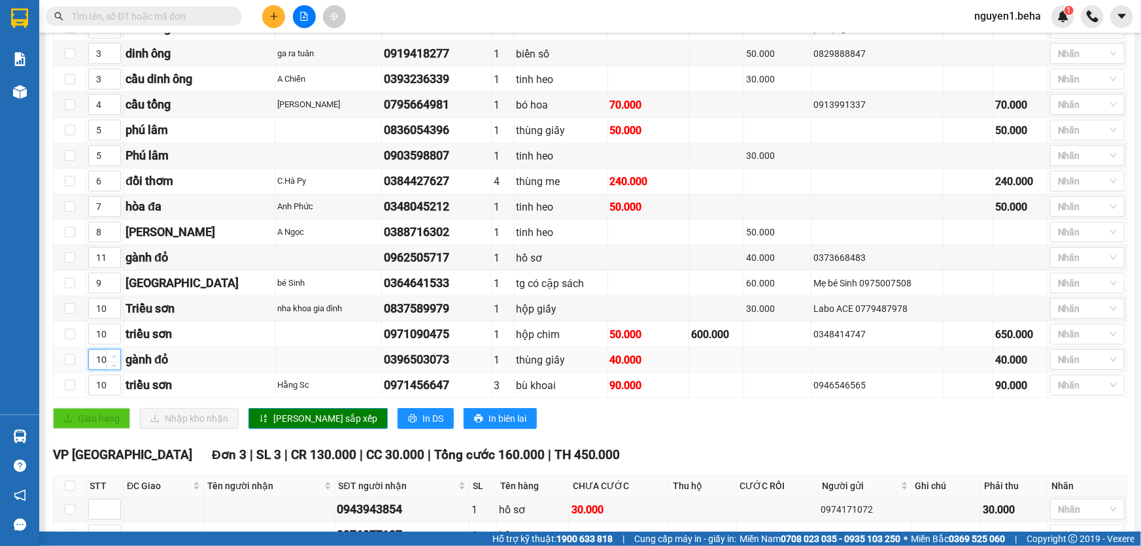
type input "11"
click at [112, 359] on icon "up" at bounding box center [114, 356] width 5 height 5
drag, startPoint x: 268, startPoint y: 425, endPoint x: 259, endPoint y: 411, distance: 16.5
click at [266, 426] on button "[PERSON_NAME] sắp xếp" at bounding box center [317, 418] width 139 height 21
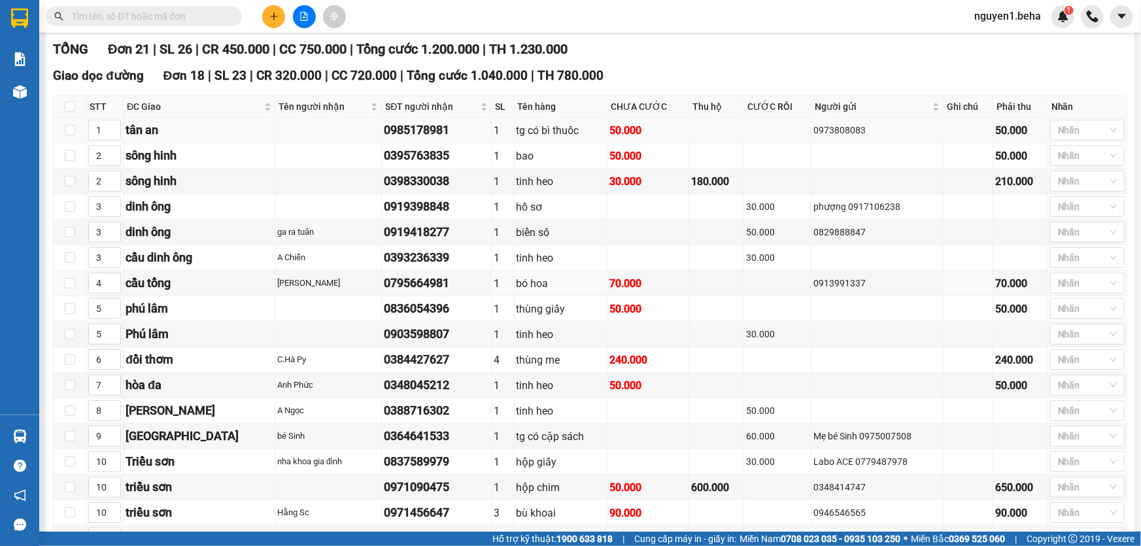
scroll to position [0, 0]
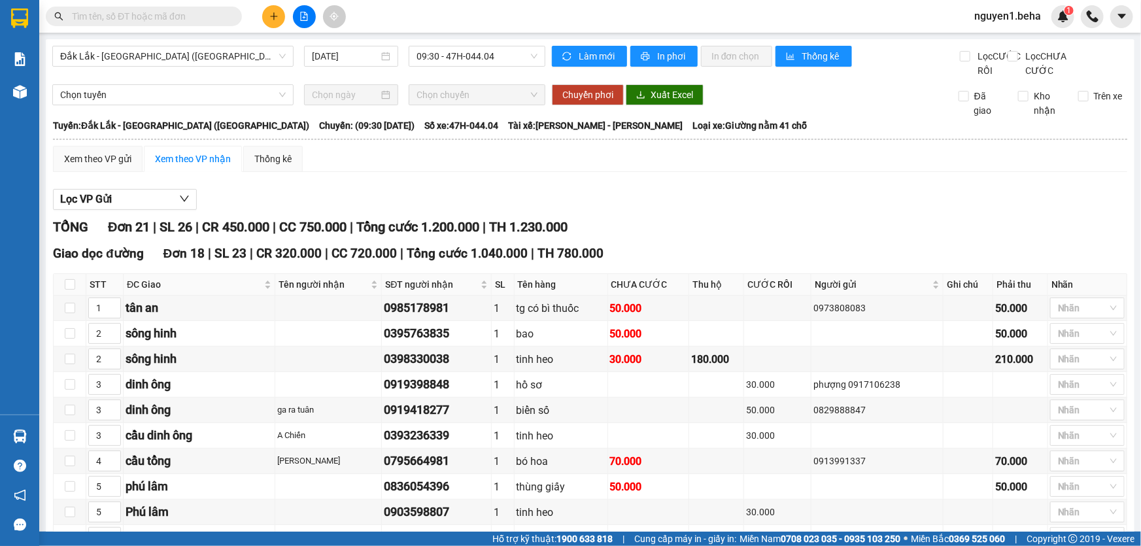
click at [465, 78] on div "Đắk Lắk - Phú Yên (SC) 14/10/2025 09:30 - 47H-044.04" at bounding box center [298, 62] width 493 height 32
click at [645, 59] on span "printer" at bounding box center [646, 57] width 11 height 10
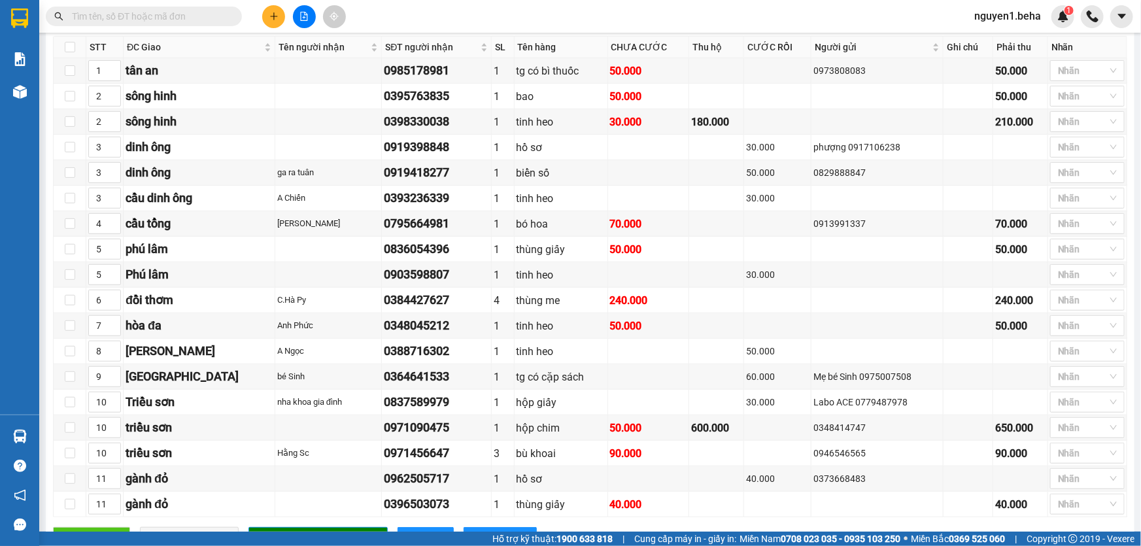
click at [134, 19] on input "text" at bounding box center [149, 16] width 154 height 14
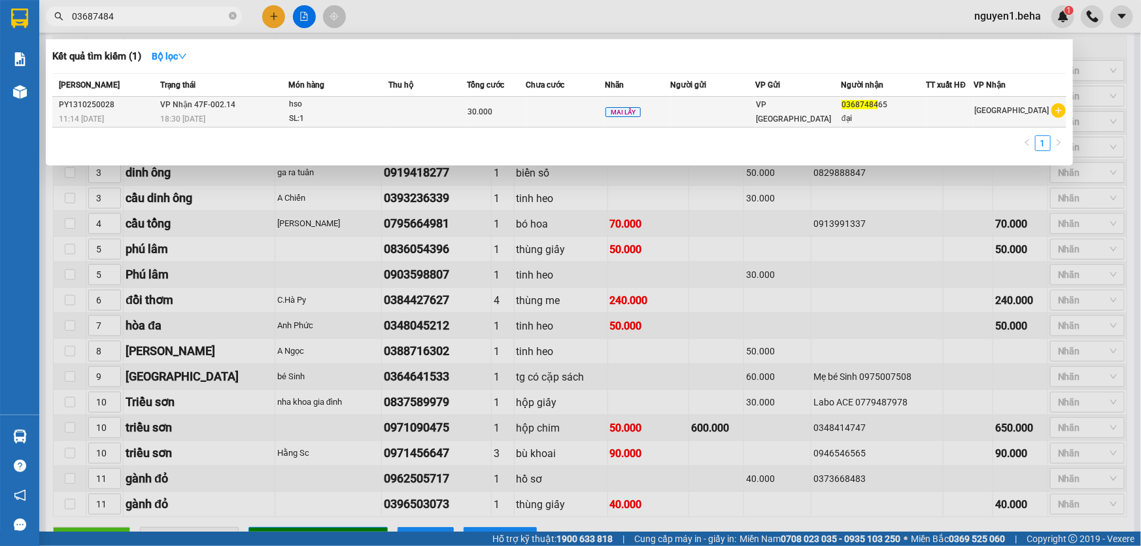
type input "03687484"
click at [260, 112] on div "18:30 - 13/10" at bounding box center [224, 119] width 127 height 14
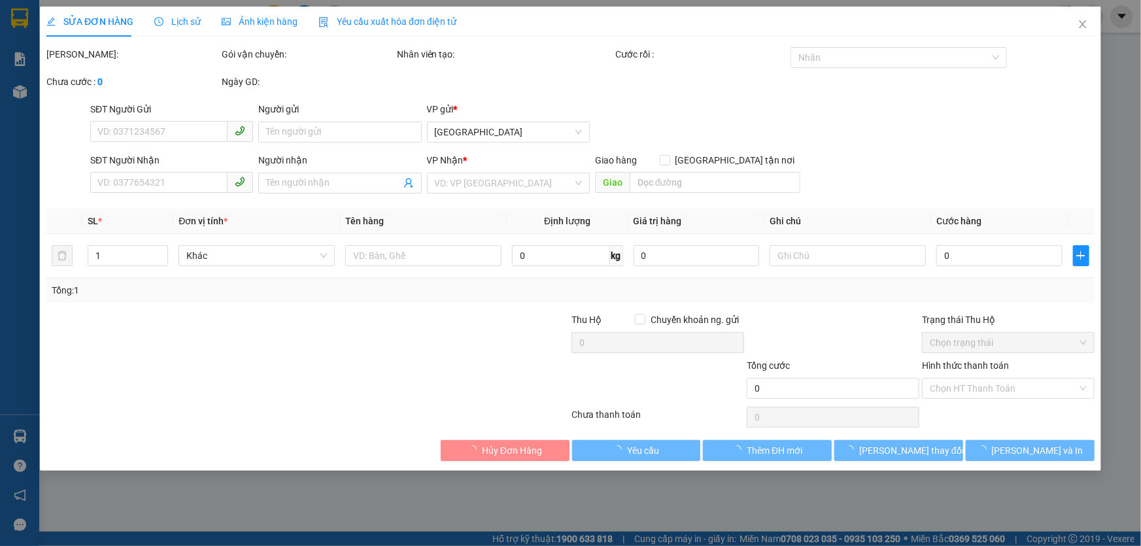
drag, startPoint x: 268, startPoint y: 19, endPoint x: 534, endPoint y: 175, distance: 308.6
click at [267, 19] on span "Ảnh kiện hàng" at bounding box center [260, 21] width 76 height 10
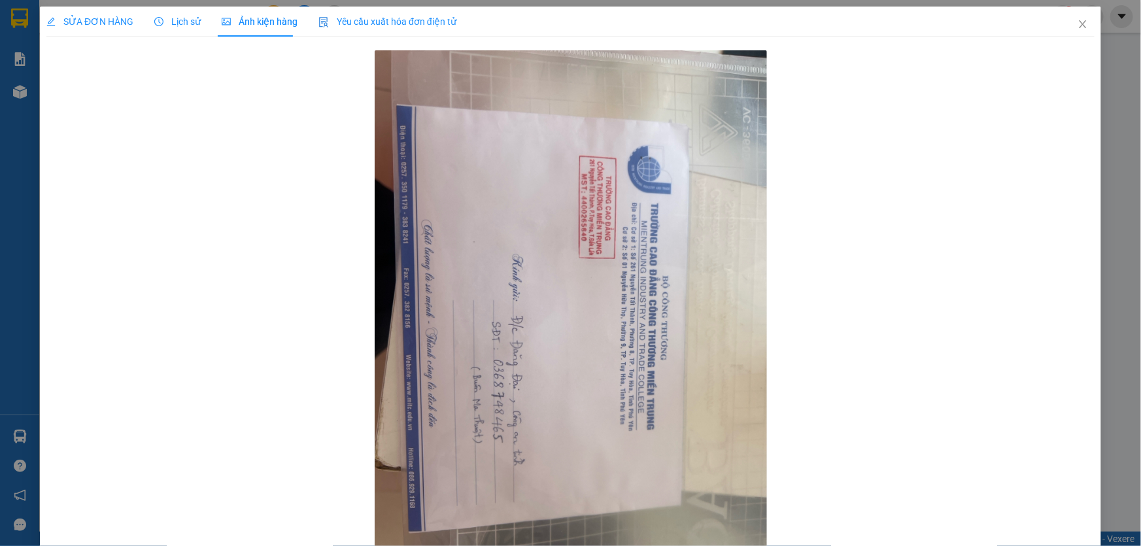
click at [88, 22] on span "SỬA ĐƠN HÀNG" at bounding box center [89, 21] width 87 height 10
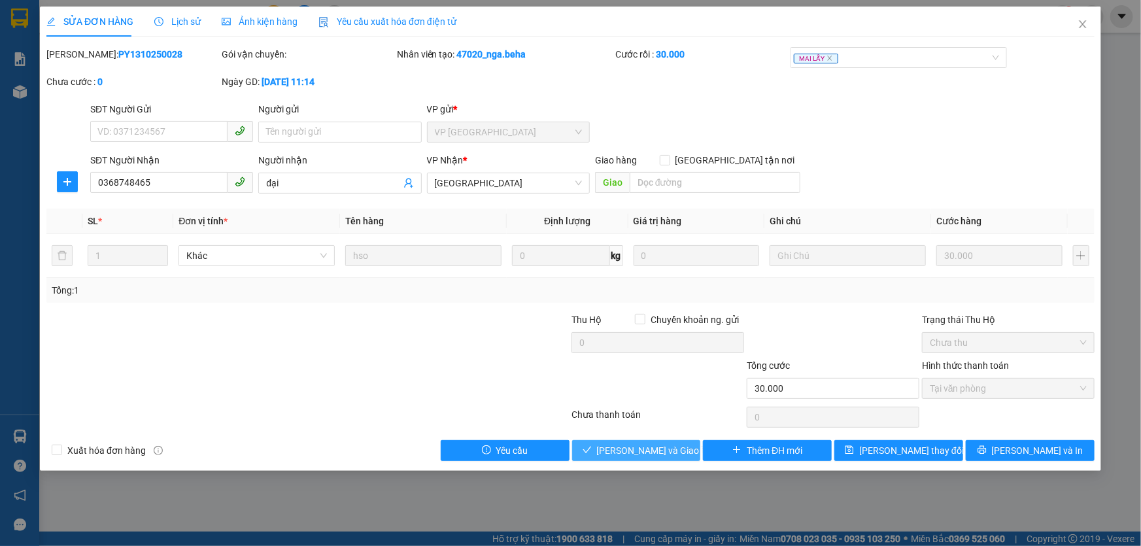
click at [669, 454] on span "[PERSON_NAME] và Giao hàng" at bounding box center [660, 450] width 126 height 14
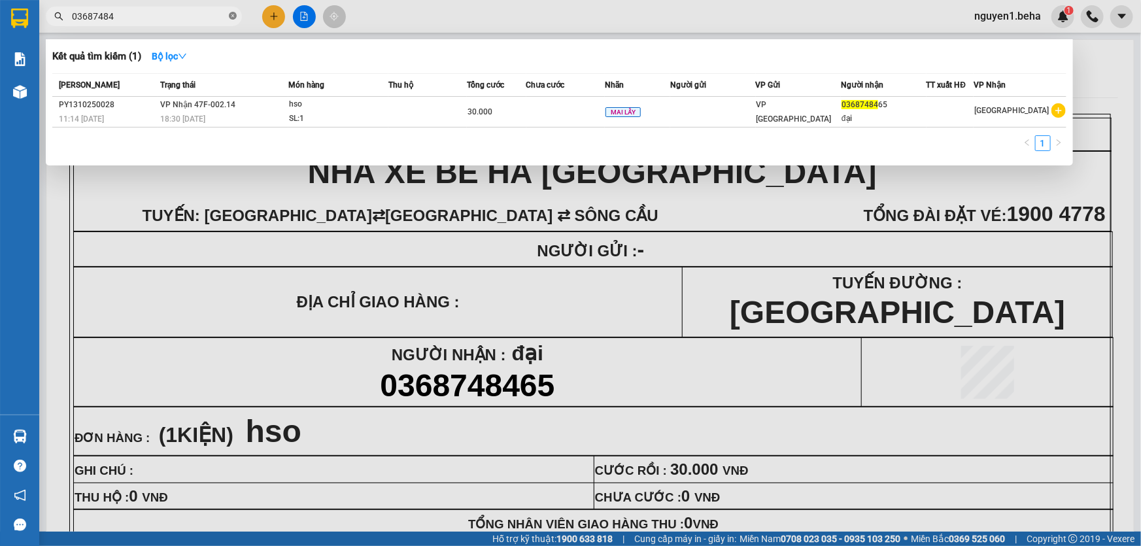
click at [233, 14] on icon "close-circle" at bounding box center [233, 16] width 8 height 8
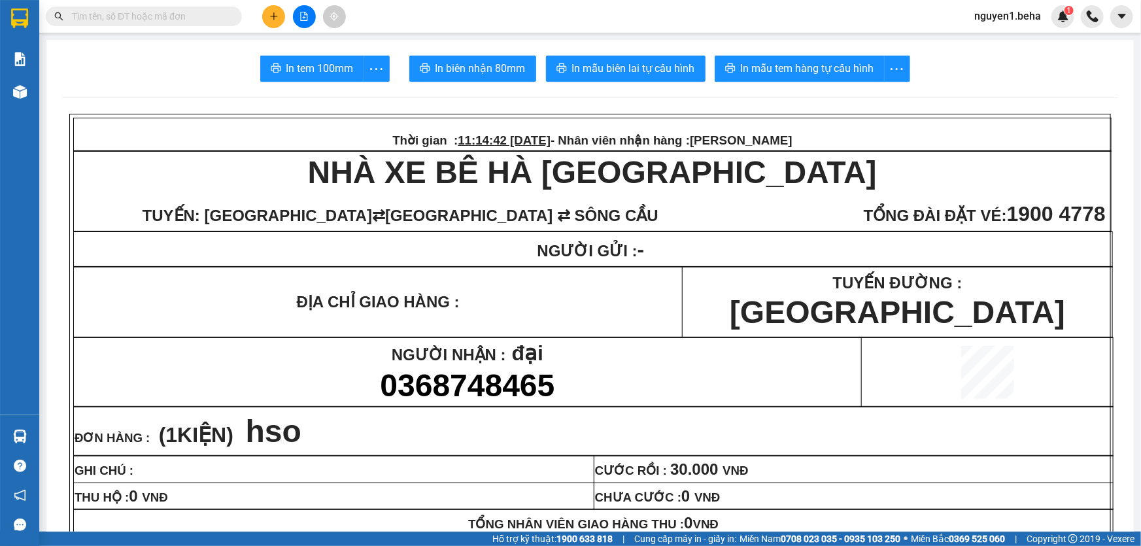
paste input "0972855761"
type input "0972855761"
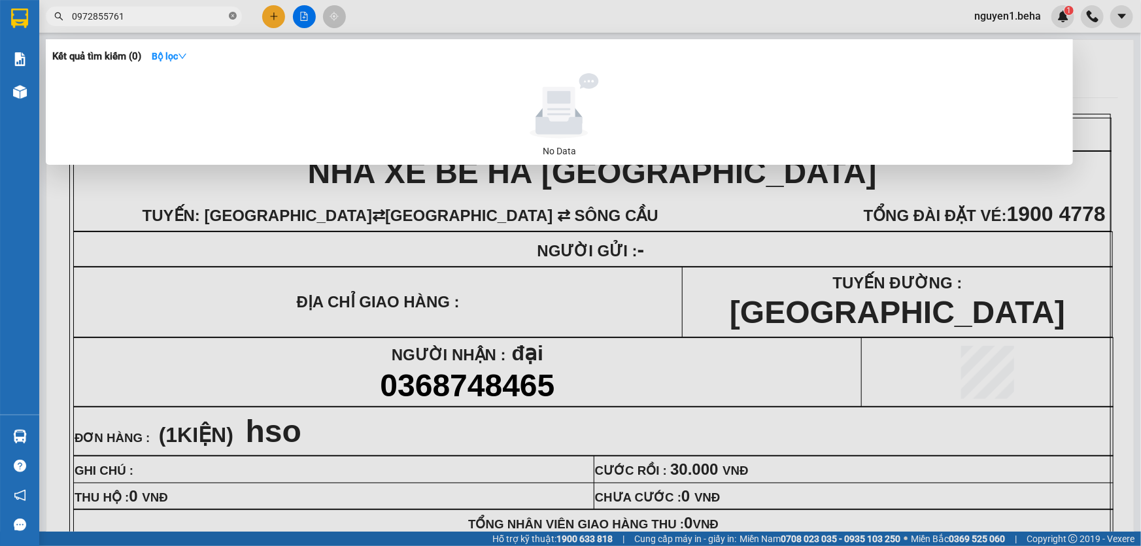
click at [229, 18] on icon "close-circle" at bounding box center [233, 16] width 8 height 8
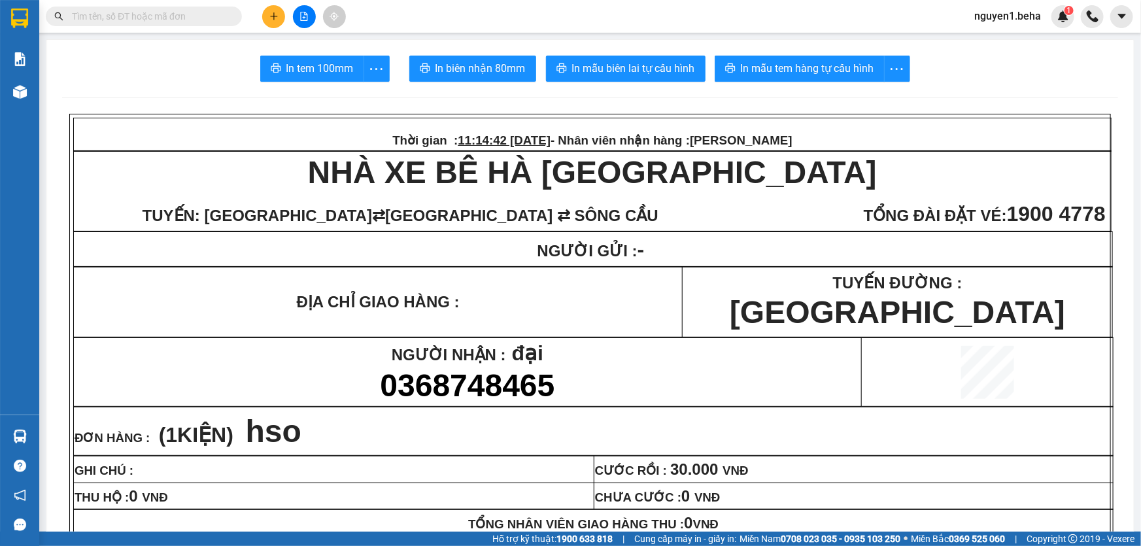
click at [184, 16] on input "text" at bounding box center [149, 16] width 154 height 14
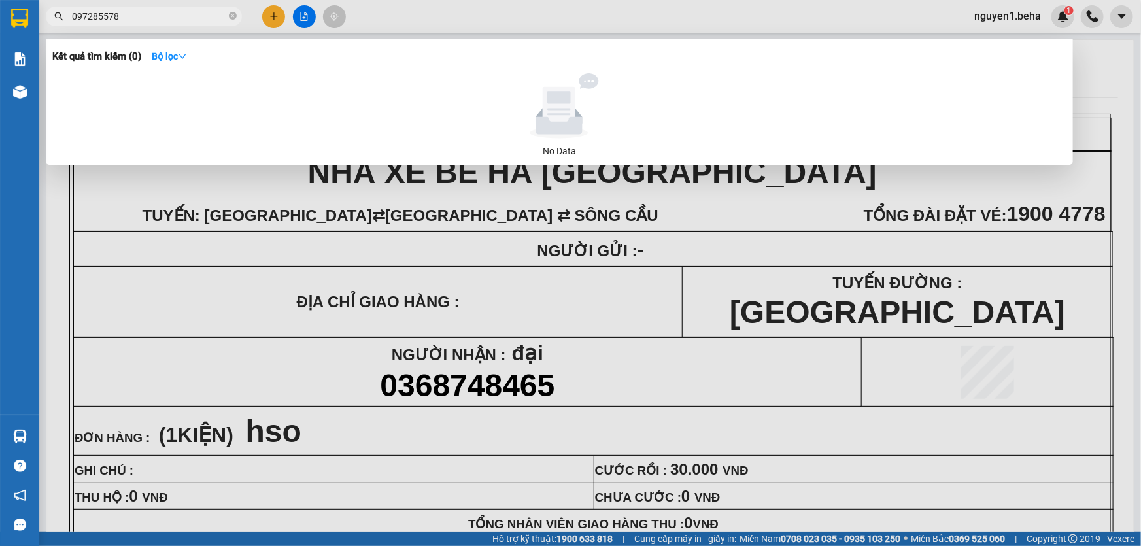
type input "0972855781"
click at [231, 17] on icon "close-circle" at bounding box center [233, 16] width 8 height 8
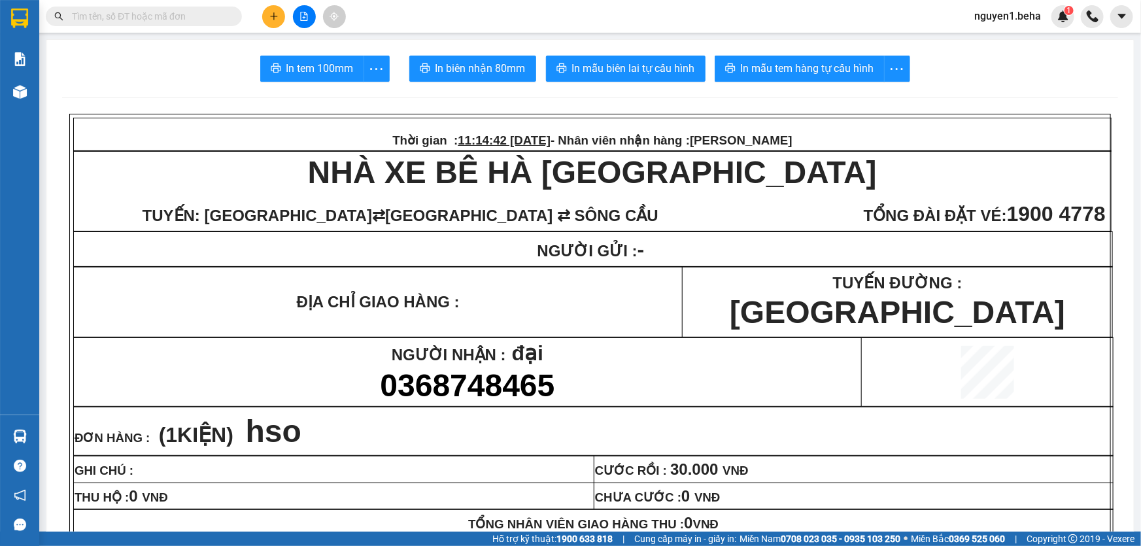
click at [142, 18] on input "text" at bounding box center [149, 16] width 154 height 14
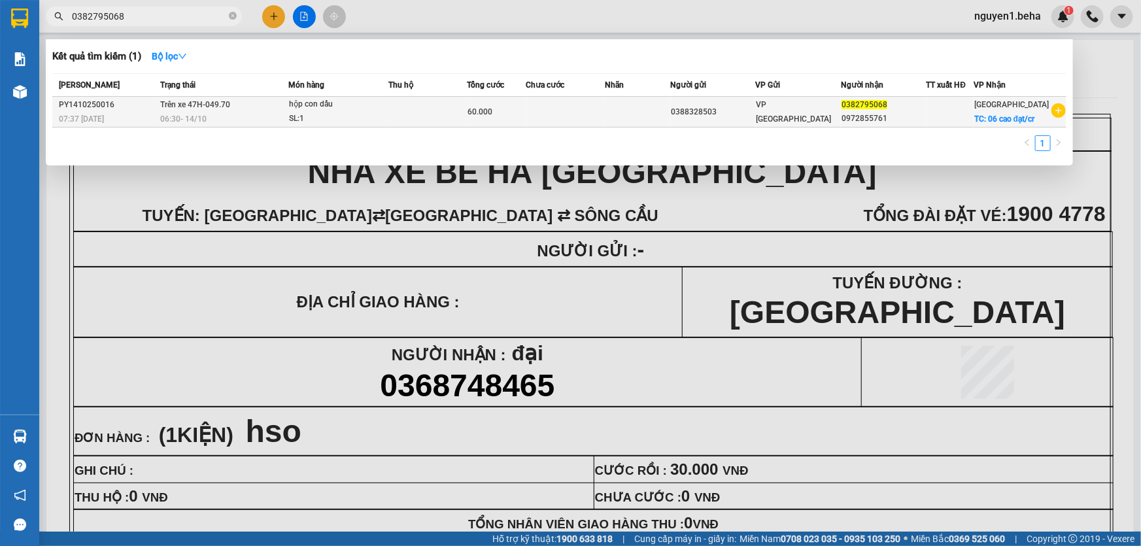
type input "0382795068"
click at [360, 118] on div "SL: 1" at bounding box center [338, 119] width 98 height 14
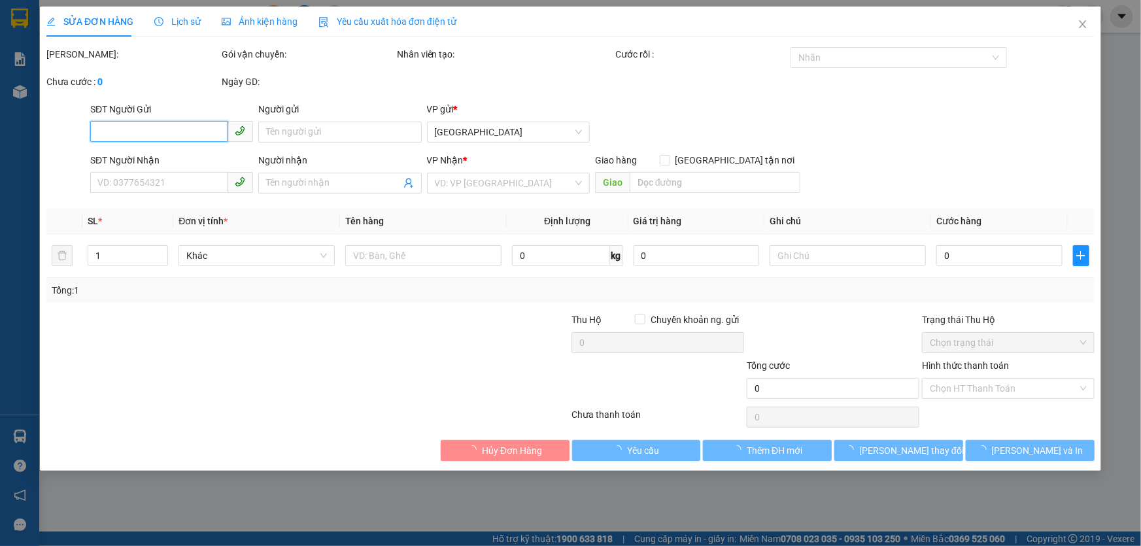
type input "0388328503"
type input "0382795068"
type input "0972855761"
checkbox input "true"
type input "06 cao đạt/cr"
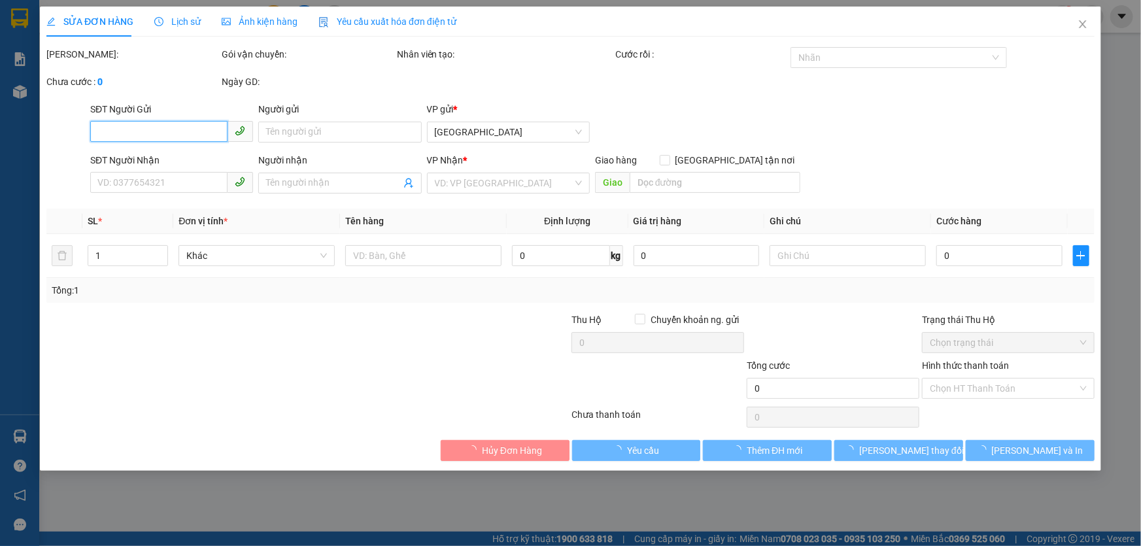
type input "60.000"
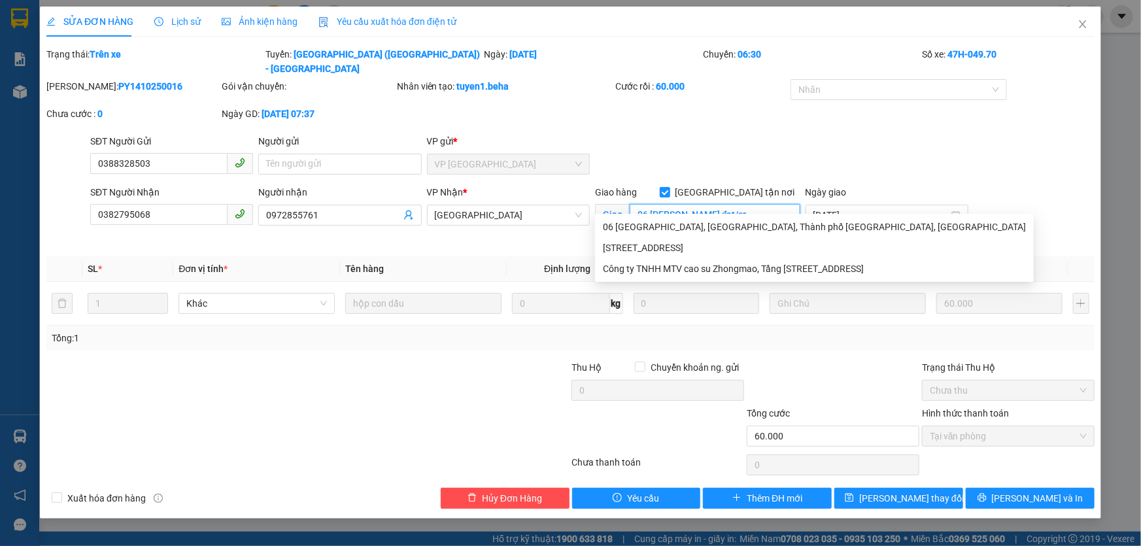
drag, startPoint x: 700, startPoint y: 198, endPoint x: 637, endPoint y: 205, distance: 63.8
click at [637, 205] on input "06 cao đạt/cr" at bounding box center [715, 214] width 171 height 21
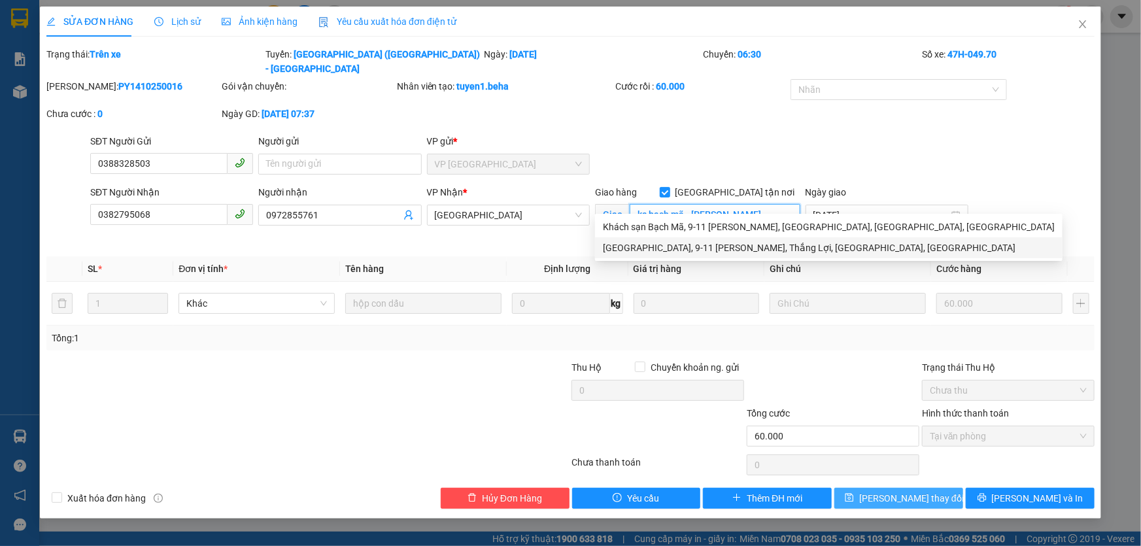
type input "ks bạch mã - nguyễn đức cảnh"
click at [880, 488] on button "[PERSON_NAME] thay đổi" at bounding box center [898, 498] width 129 height 21
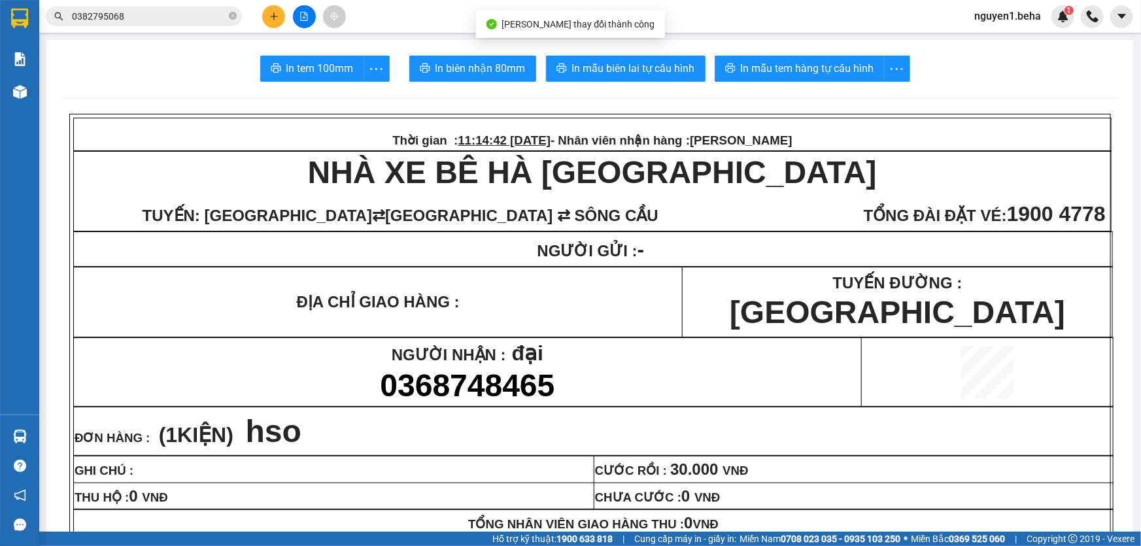
click at [126, 17] on input "0382795068" at bounding box center [149, 16] width 154 height 14
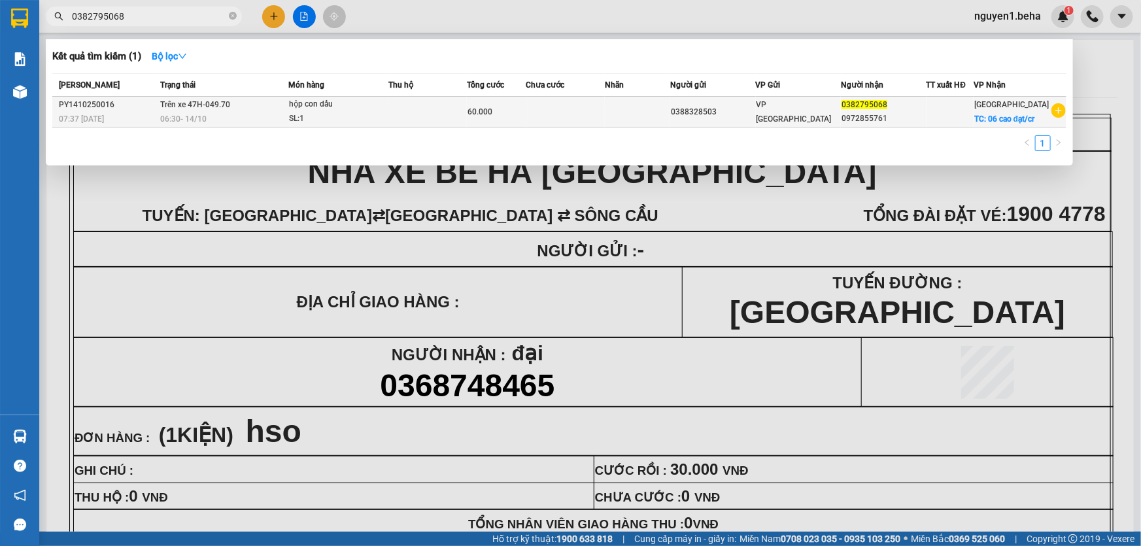
click at [438, 111] on td at bounding box center [427, 112] width 78 height 31
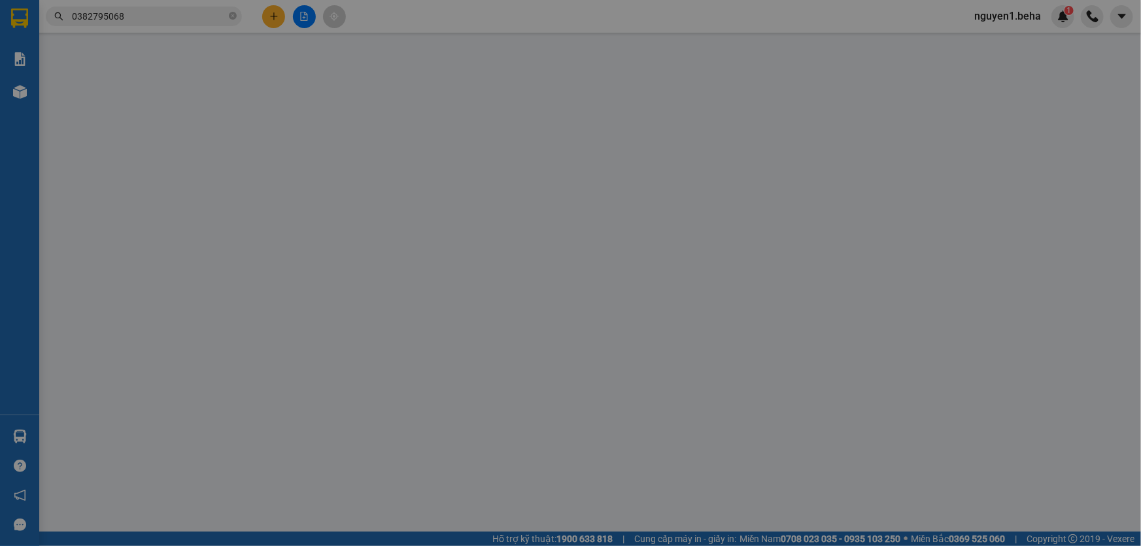
type input "0388328503"
type input "0382795068"
type input "0972855761"
checkbox input "true"
type input "ks bạch mã - nguyễn đức cảnh"
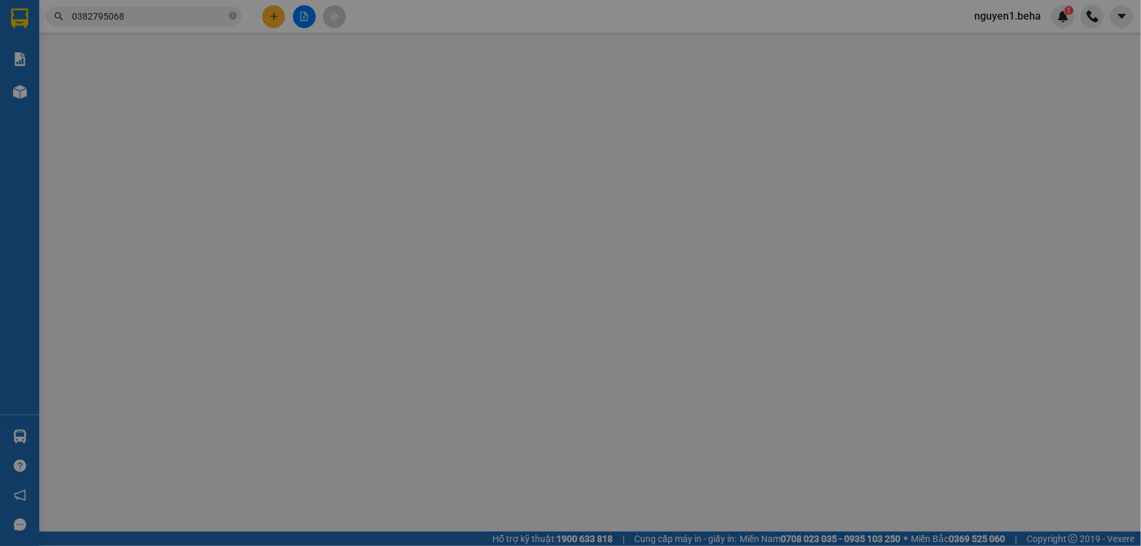
type input "60.000"
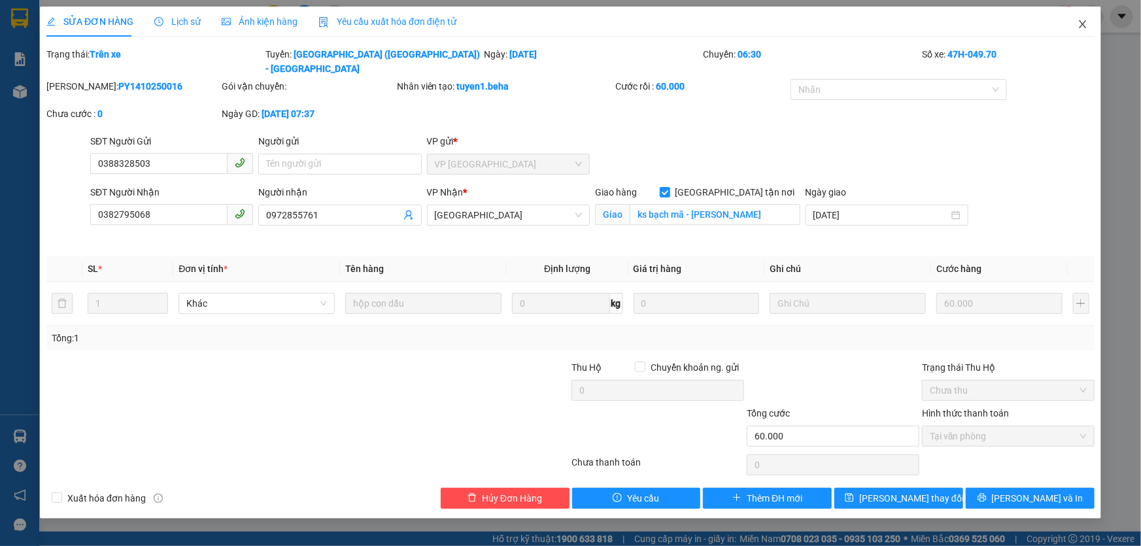
click at [1087, 27] on icon "close" at bounding box center [1082, 24] width 10 height 10
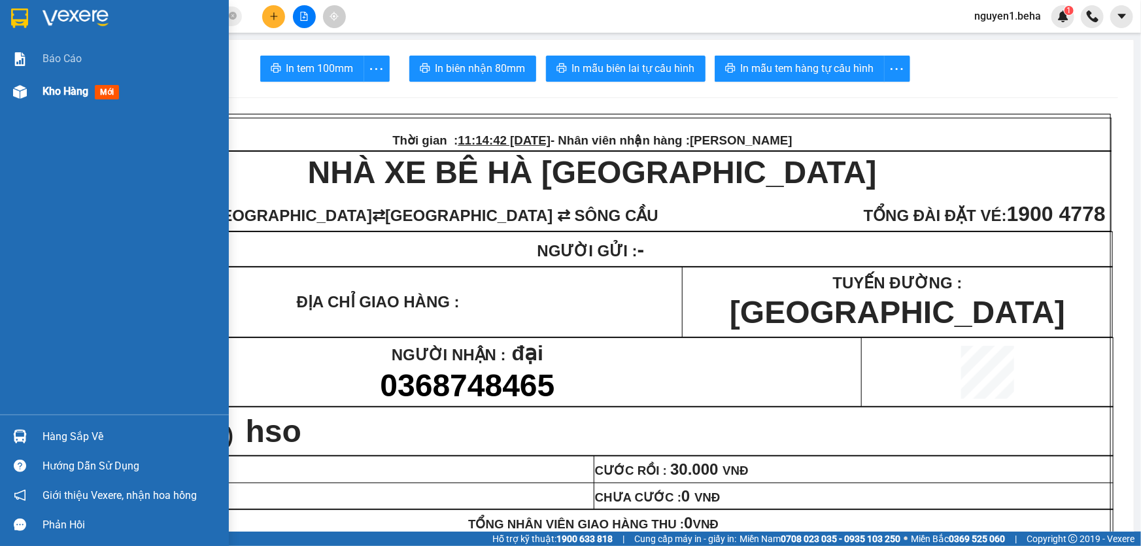
click at [26, 88] on img at bounding box center [20, 92] width 14 height 14
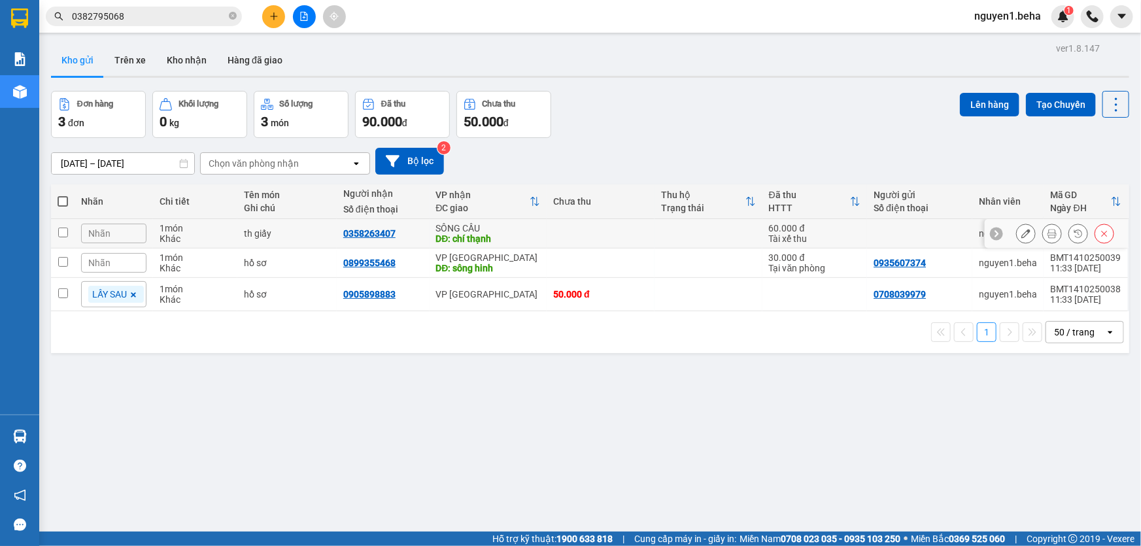
click at [58, 231] on input "checkbox" at bounding box center [63, 233] width 10 height 10
checkbox input "true"
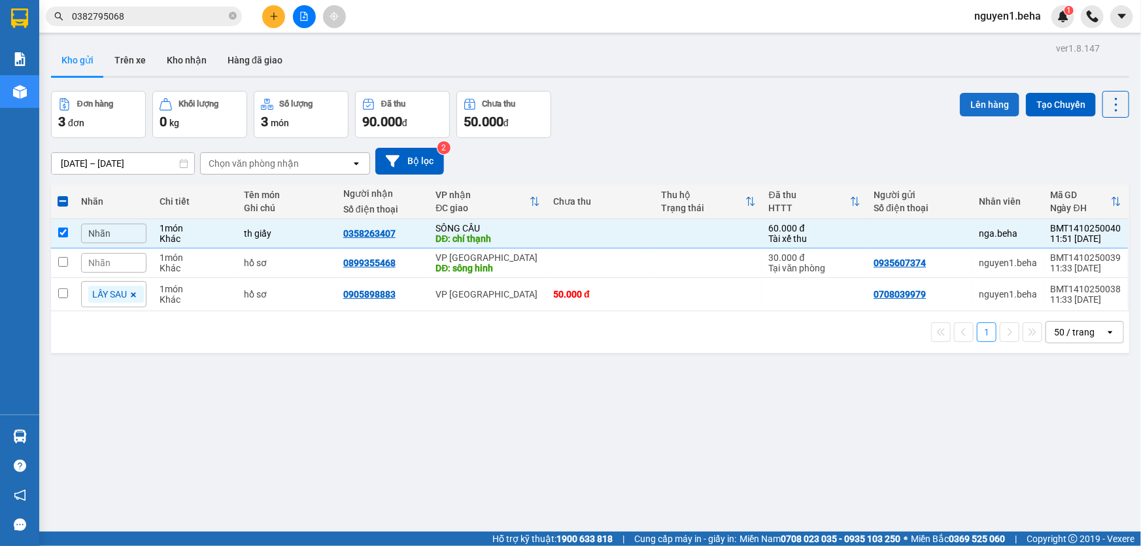
click at [989, 104] on button "Lên hàng" at bounding box center [989, 105] width 59 height 24
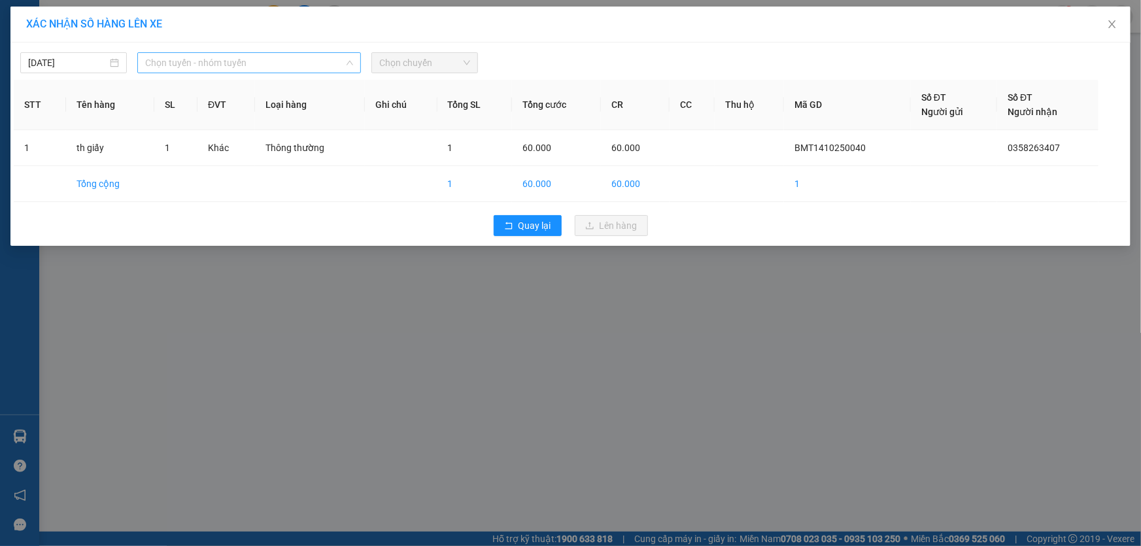
click at [226, 65] on span "Chọn tuyến - nhóm tuyến" at bounding box center [249, 63] width 208 height 20
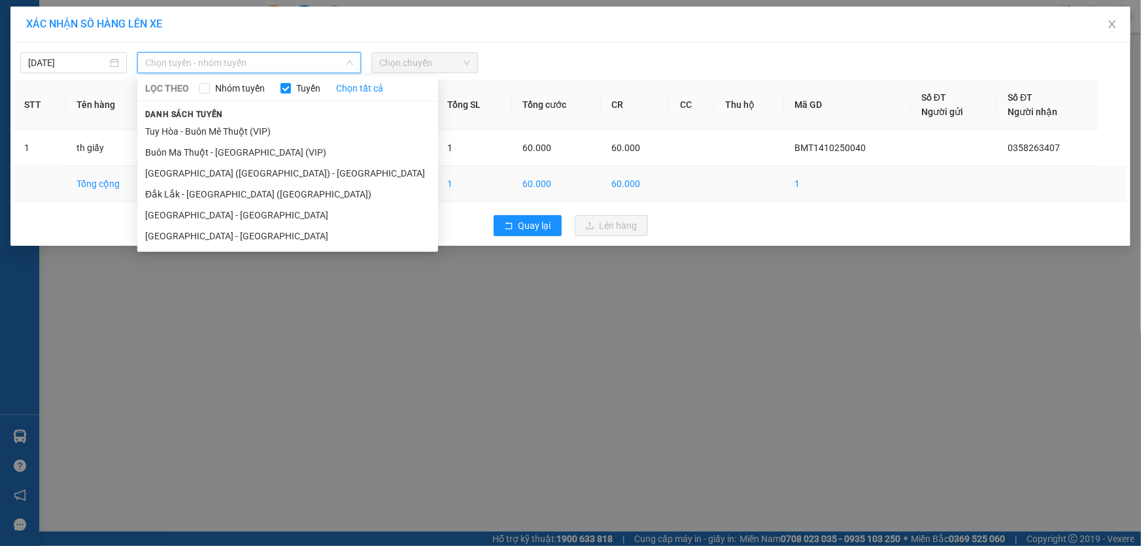
click at [211, 194] on li "Đắk Lắk - [GEOGRAPHIC_DATA] ([GEOGRAPHIC_DATA])" at bounding box center [287, 194] width 301 height 21
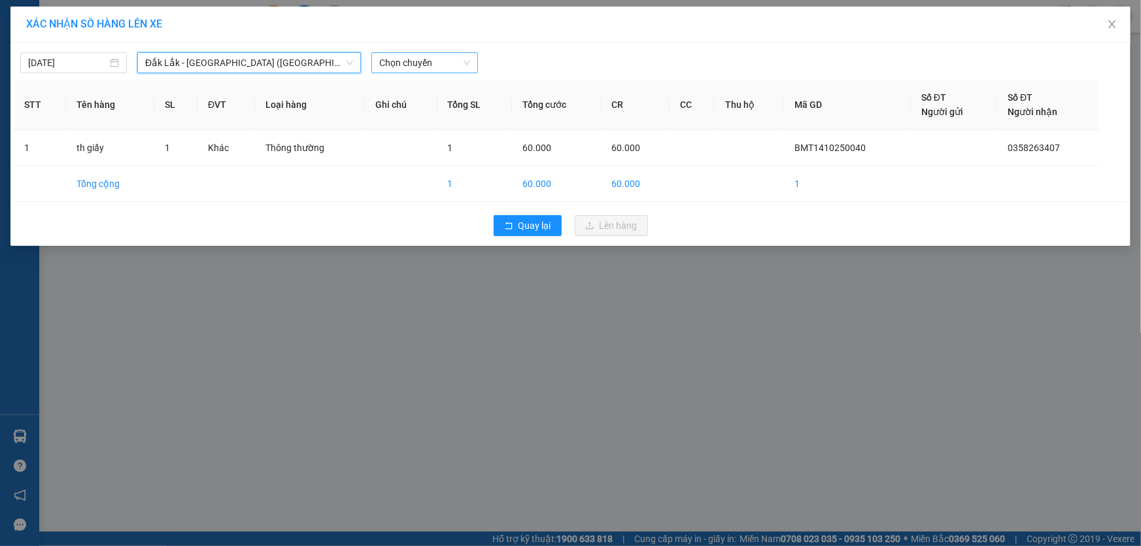
click at [411, 54] on span "Chọn chuyến" at bounding box center [424, 63] width 91 height 20
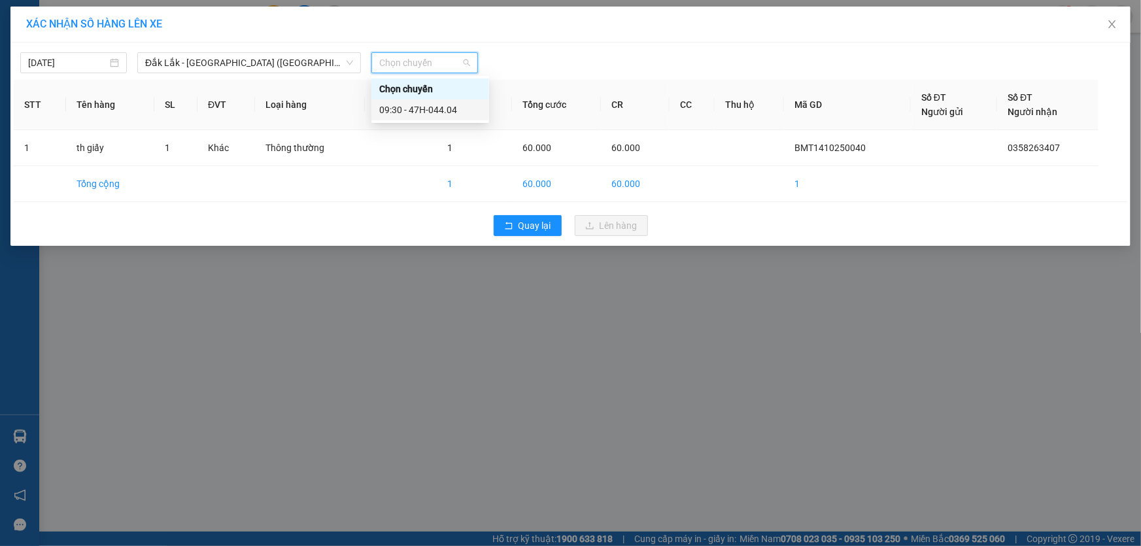
click at [413, 109] on div "09:30 - 47H-044.04" at bounding box center [430, 110] width 102 height 14
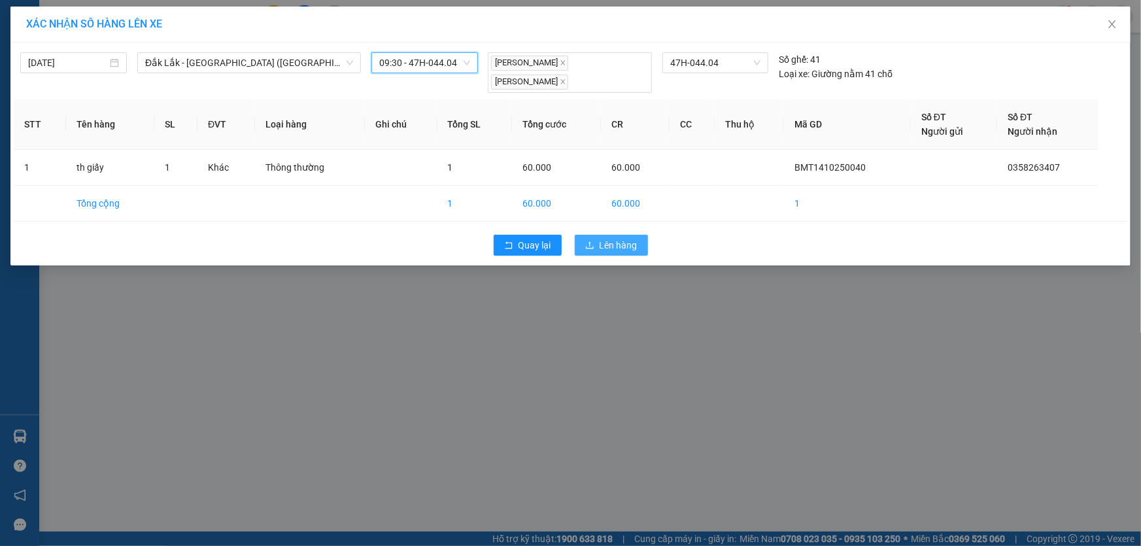
click at [595, 235] on button "Lên hàng" at bounding box center [611, 245] width 73 height 21
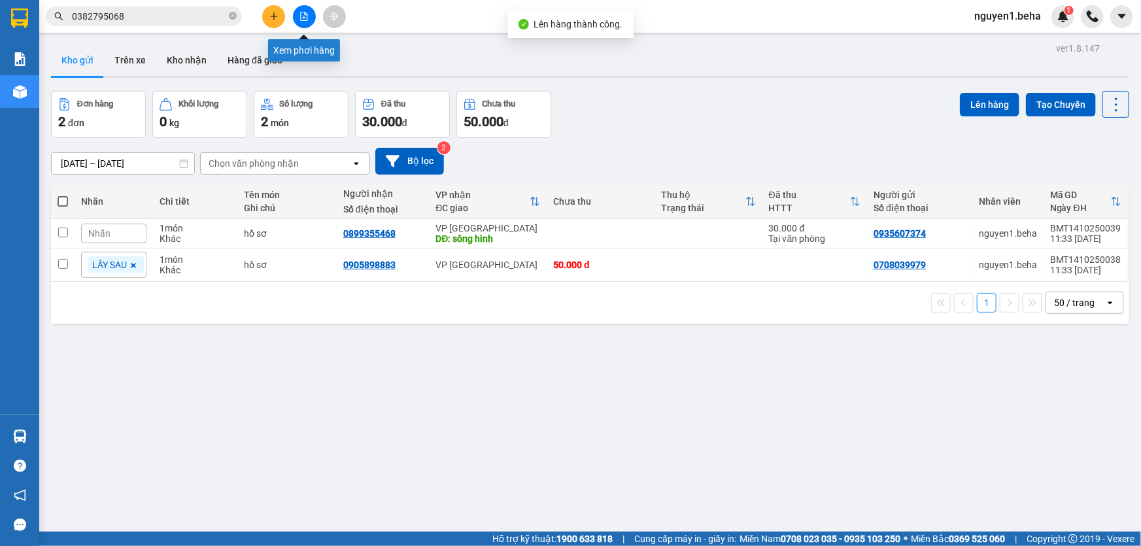
click at [298, 13] on button at bounding box center [304, 16] width 23 height 23
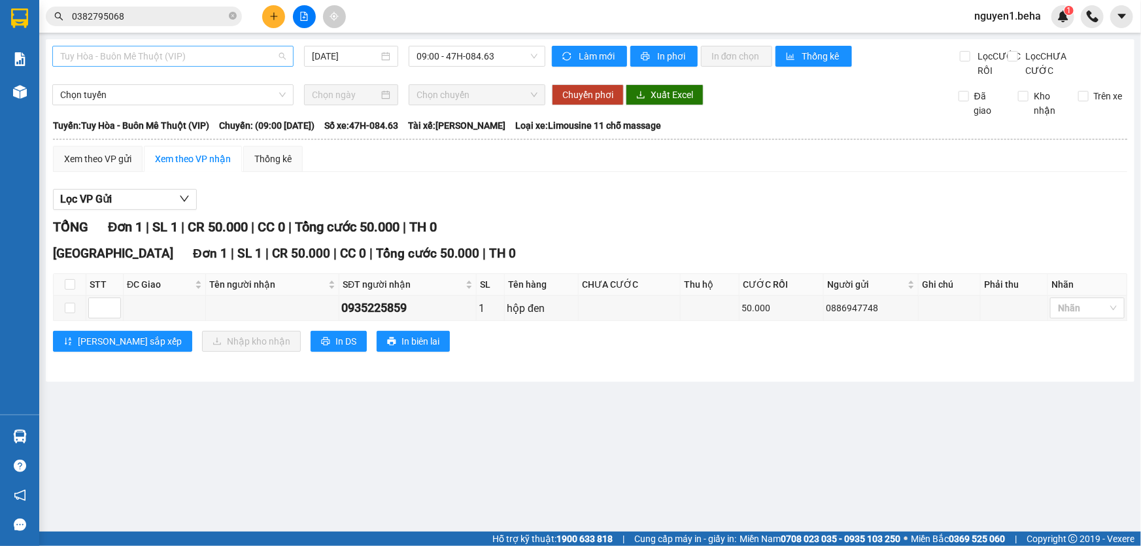
click at [200, 58] on span "Tuy Hòa - Buôn Mê Thuột (VIP)" at bounding box center [173, 56] width 226 height 20
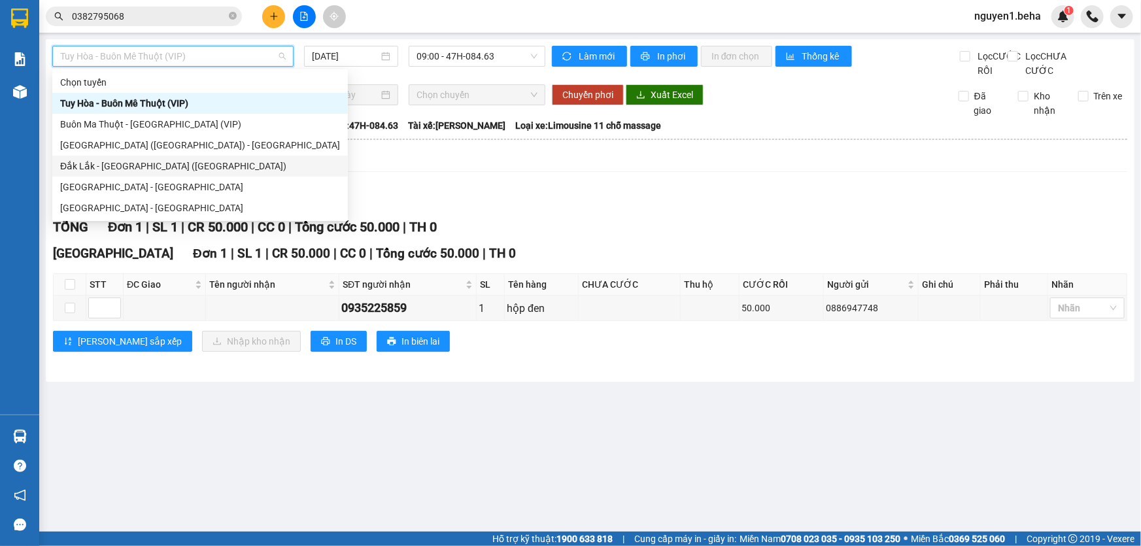
click at [139, 162] on div "Đắk Lắk - [GEOGRAPHIC_DATA] ([GEOGRAPHIC_DATA])" at bounding box center [200, 166] width 280 height 14
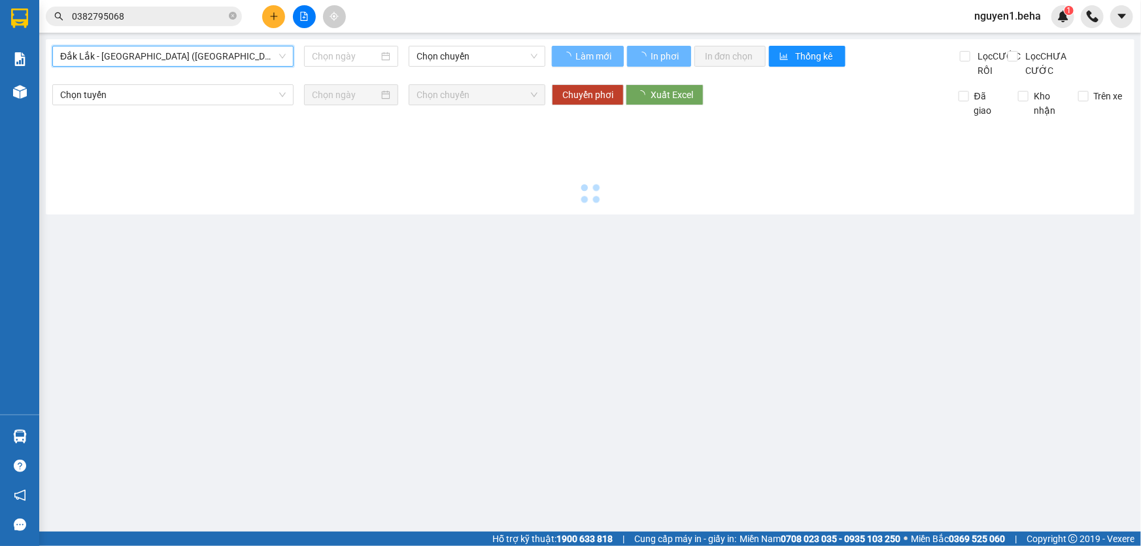
type input "[DATE]"
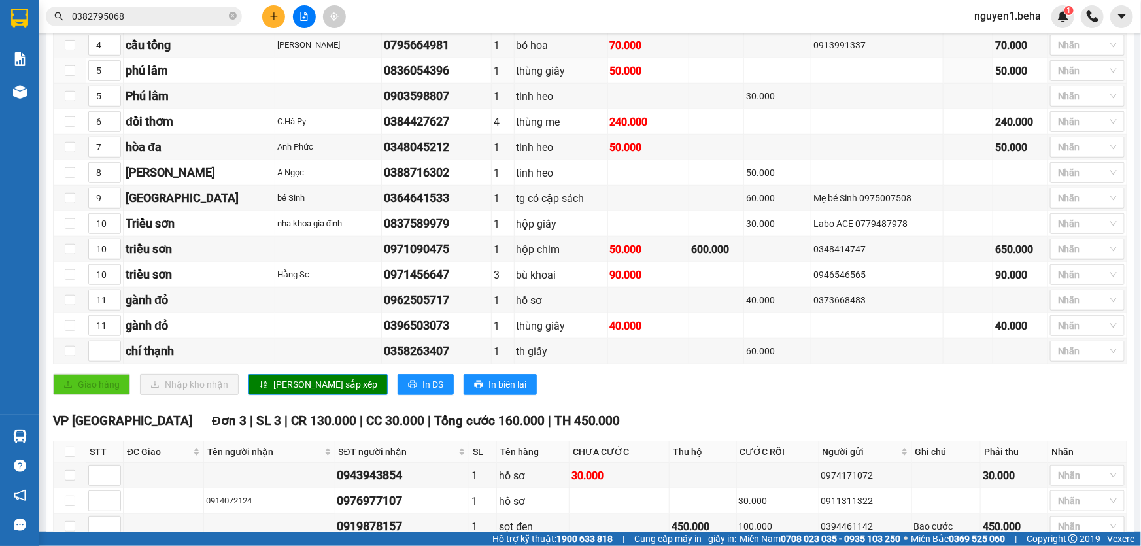
scroll to position [500, 0]
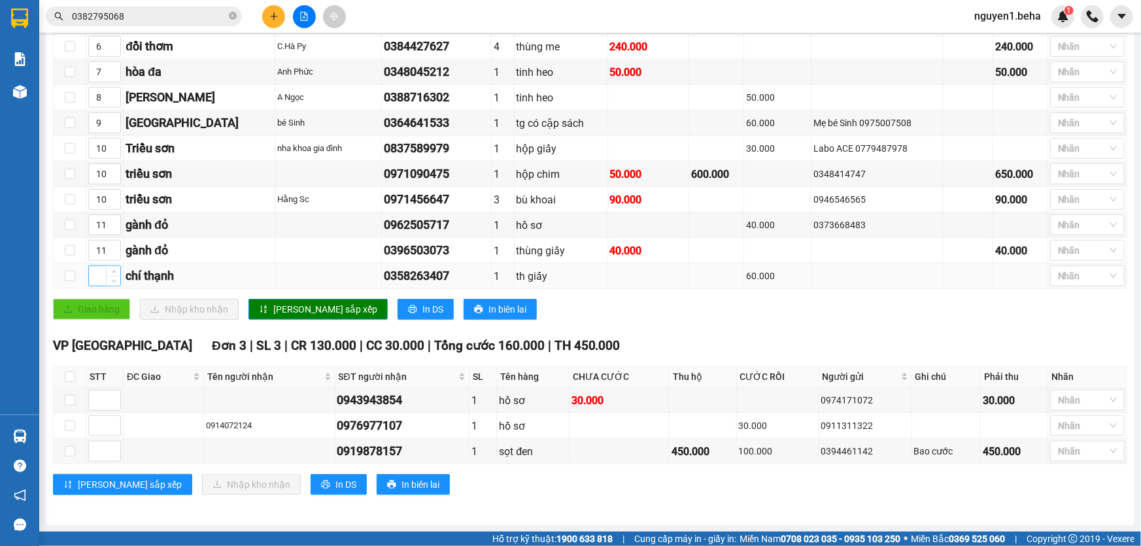
click at [98, 275] on input at bounding box center [104, 276] width 31 height 20
type input "8"
click at [296, 319] on button "[PERSON_NAME] sắp xếp" at bounding box center [317, 309] width 139 height 21
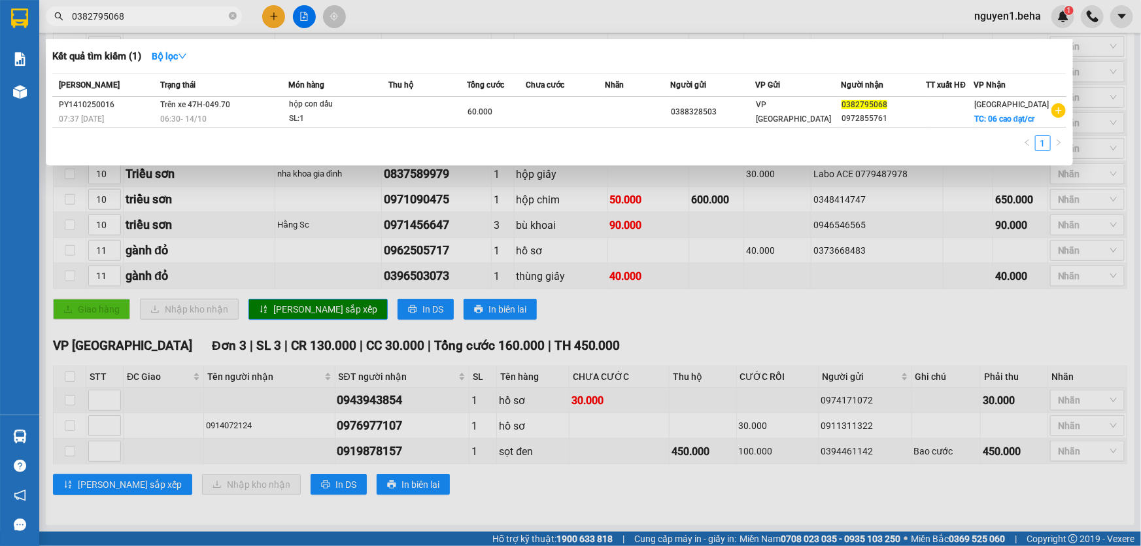
click at [181, 16] on input "0382795068" at bounding box center [149, 16] width 154 height 14
type input "0"
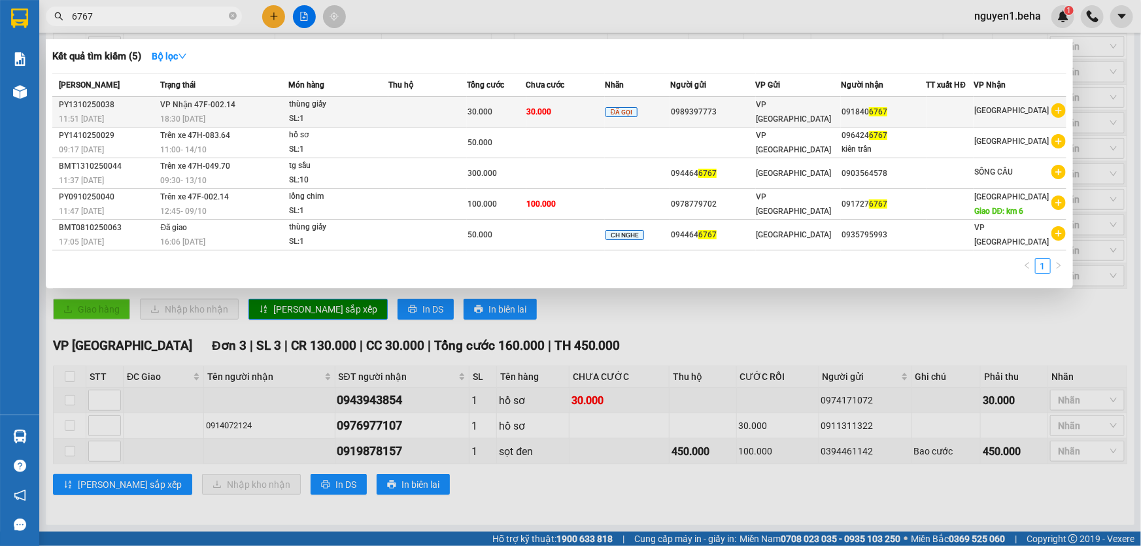
type input "6767"
click at [358, 112] on div "SL: 1" at bounding box center [338, 119] width 98 height 14
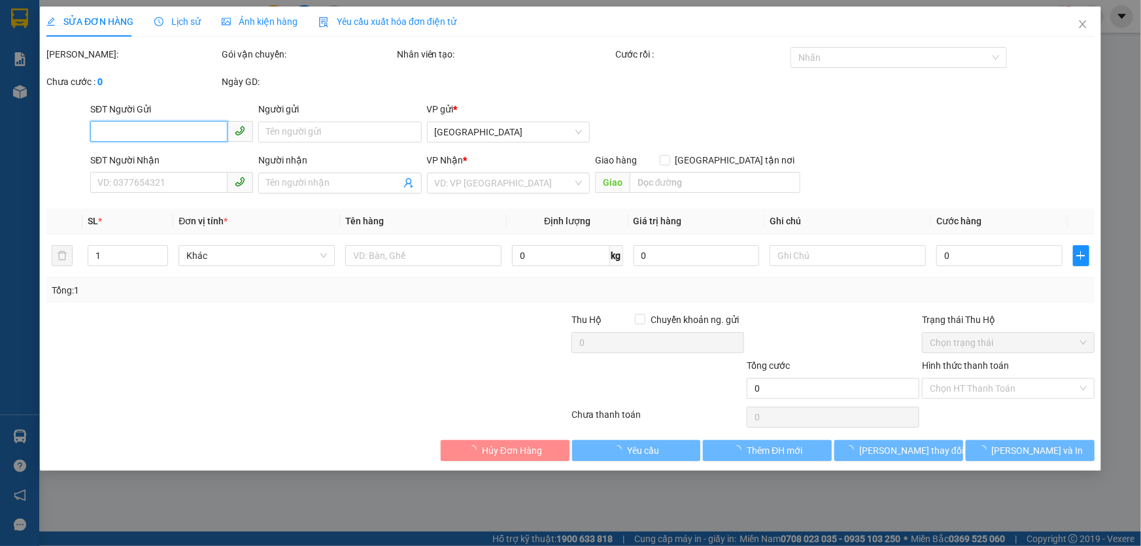
type input "0989397773"
type input "0918406767"
type input "30.000"
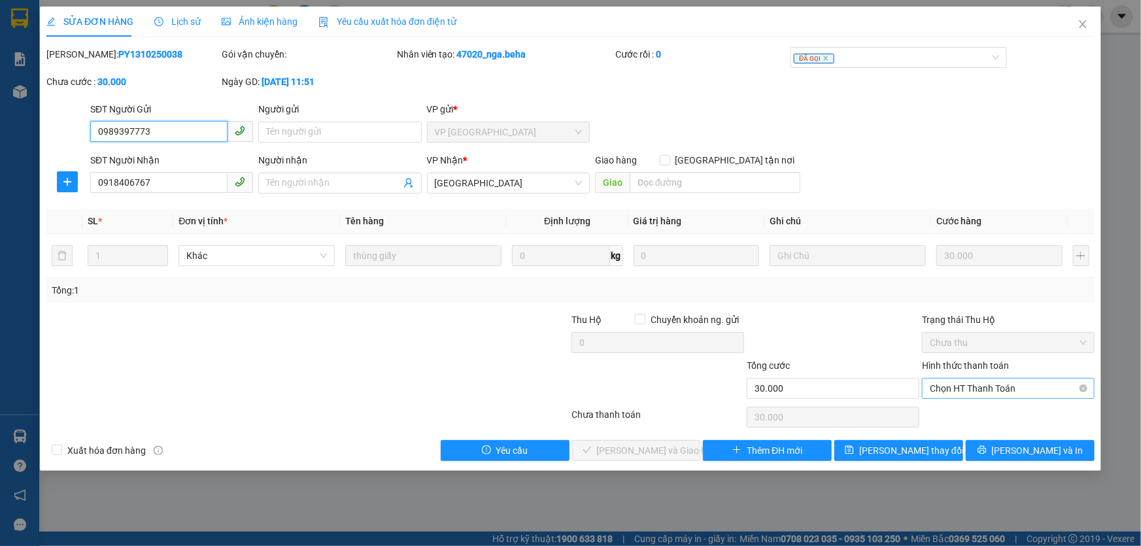
click at [975, 387] on span "Chọn HT Thanh Toán" at bounding box center [1008, 389] width 157 height 20
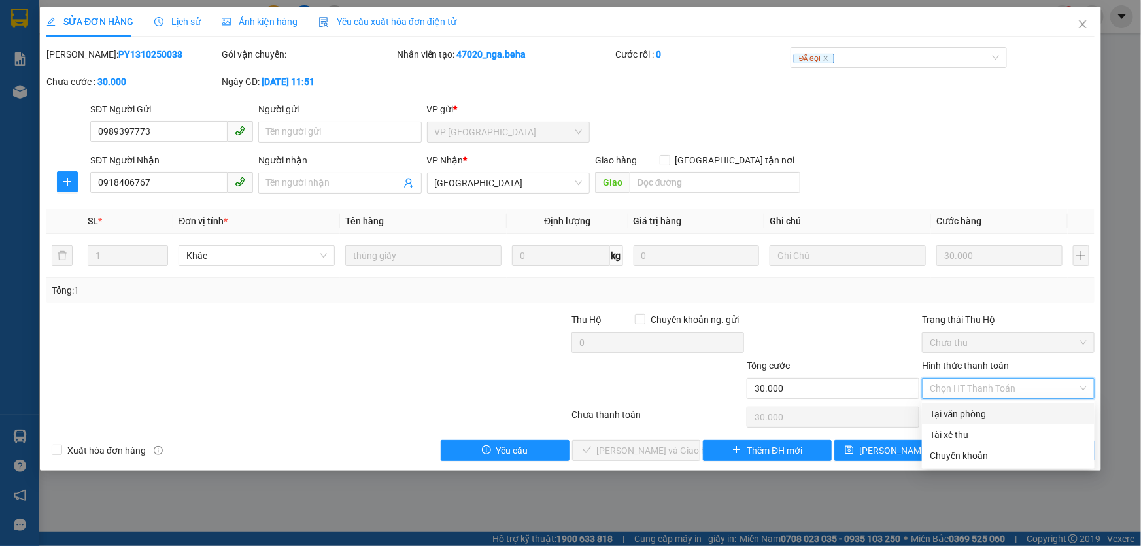
click at [960, 412] on div "Tại văn phòng" at bounding box center [1008, 414] width 157 height 14
type input "0"
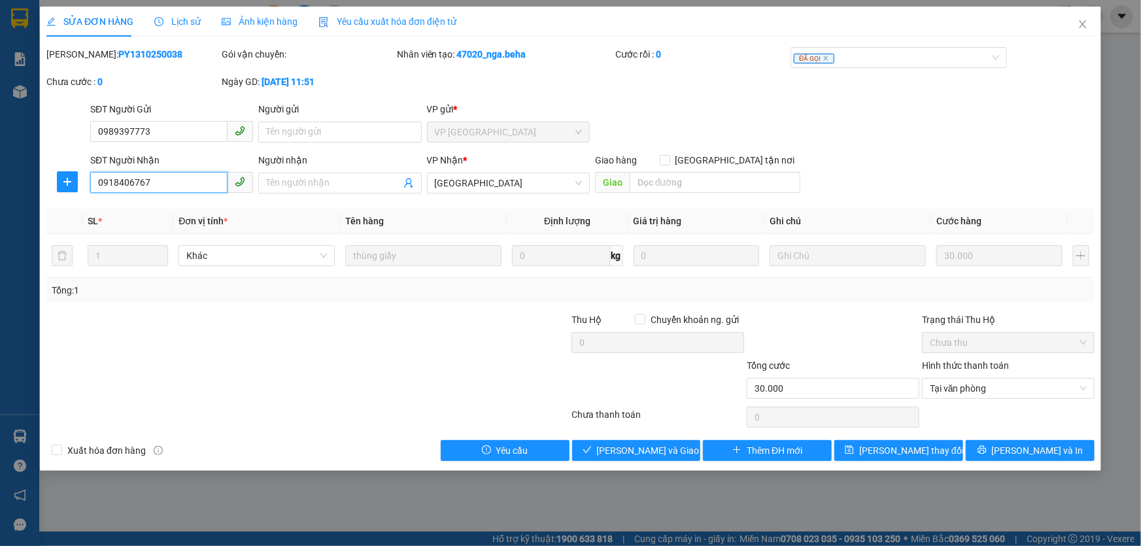
drag, startPoint x: 158, startPoint y: 182, endPoint x: 91, endPoint y: 190, distance: 67.1
click at [91, 190] on input "0918406767" at bounding box center [158, 182] width 137 height 21
click at [627, 454] on span "[PERSON_NAME] và Giao hàng" at bounding box center [660, 450] width 126 height 14
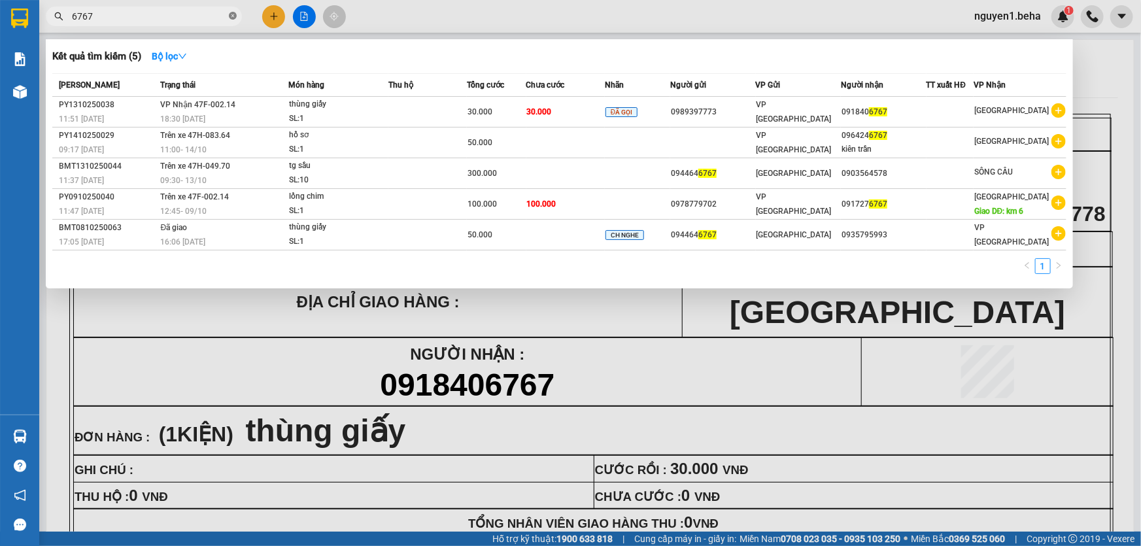
click at [229, 16] on icon "close-circle" at bounding box center [233, 16] width 8 height 8
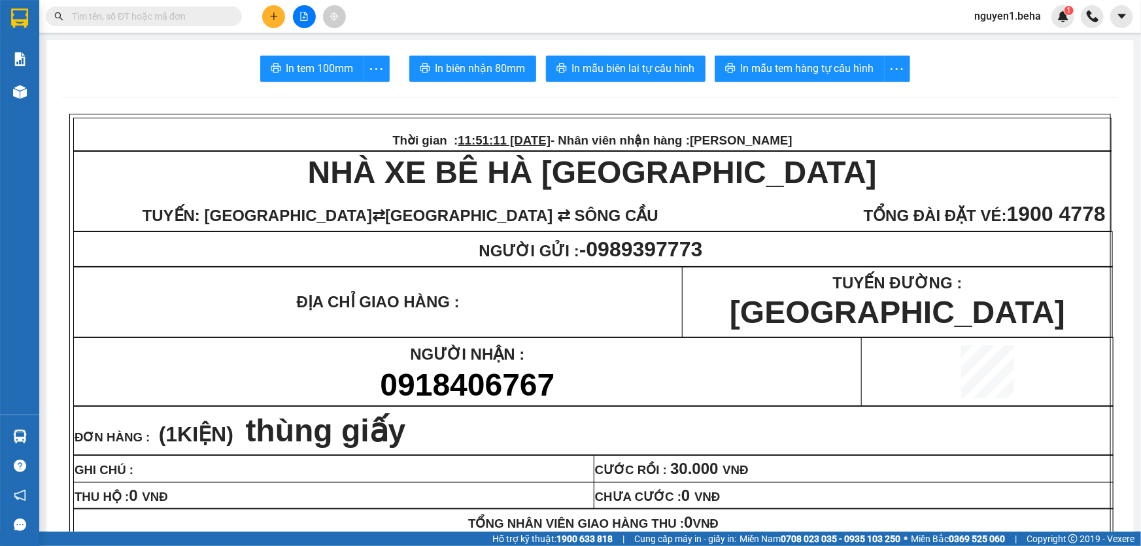
paste input "0945837013"
type input "0945837013"
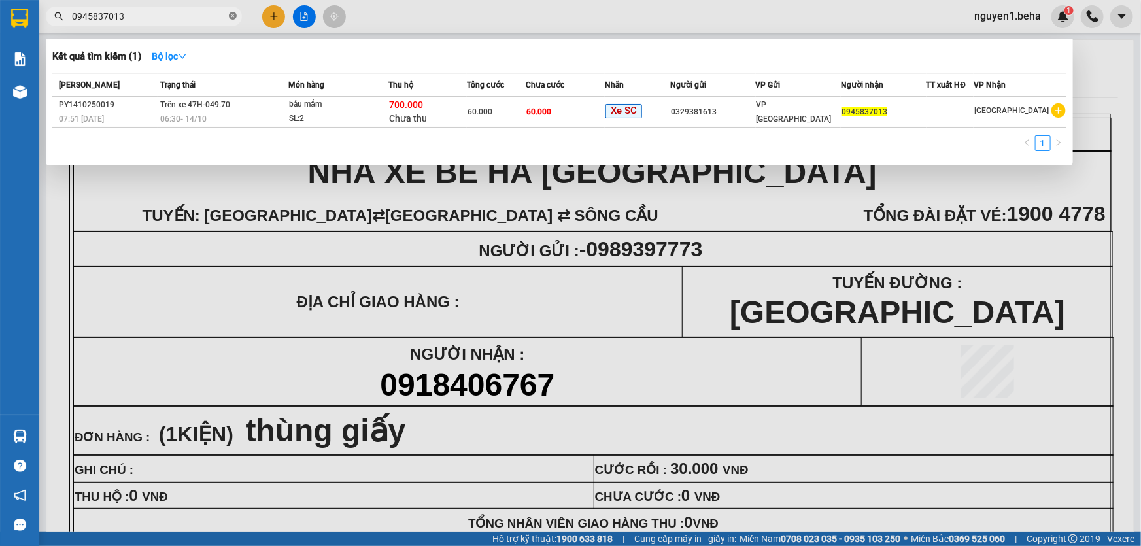
click at [235, 13] on icon "close-circle" at bounding box center [233, 16] width 8 height 8
